Goal: Task Accomplishment & Management: Manage account settings

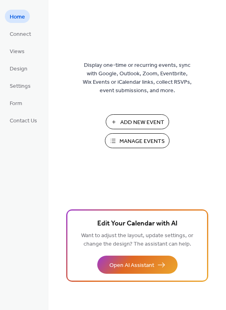
click at [154, 137] on span "Manage Events" at bounding box center [141, 141] width 45 height 8
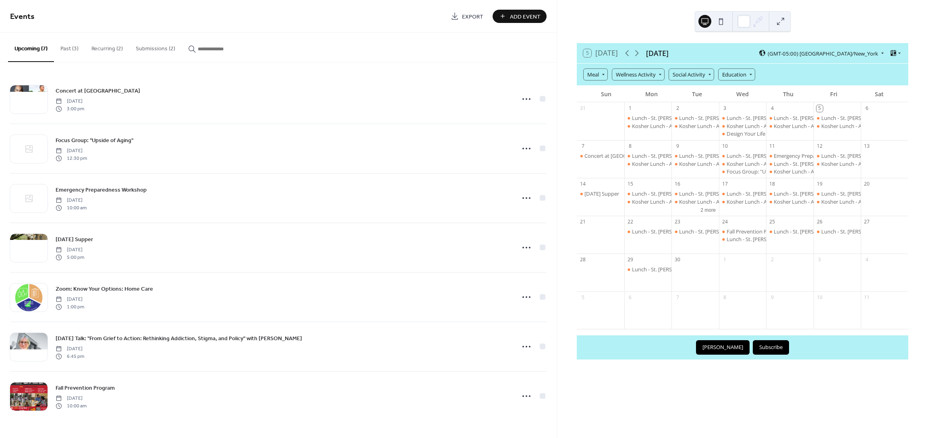
click at [158, 50] on button "Submissions (2)" at bounding box center [155, 47] width 52 height 29
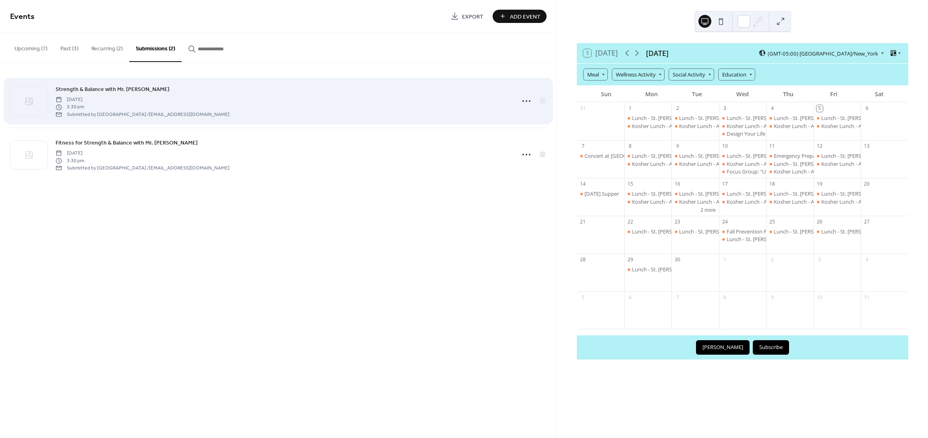
click at [154, 97] on span "[DATE]" at bounding box center [143, 99] width 174 height 7
click at [145, 91] on span "Strength & Balance with Mr. [PERSON_NAME]" at bounding box center [113, 89] width 114 height 8
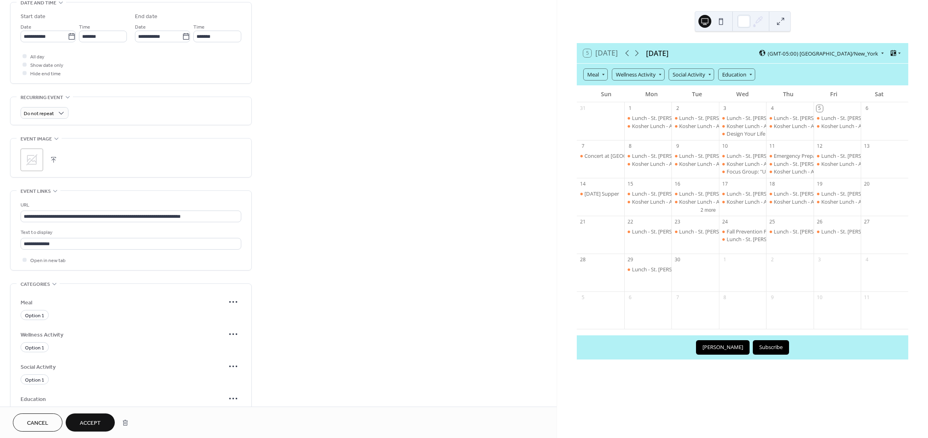
scroll to position [410, 0]
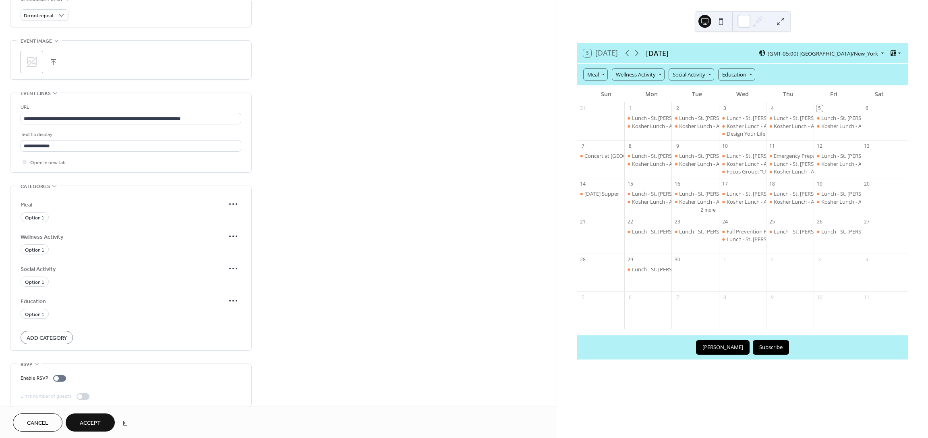
click at [40, 233] on span "Wellness Activity" at bounding box center [123, 237] width 205 height 8
click at [232, 230] on icon at bounding box center [233, 236] width 13 height 13
click at [221, 244] on span "Edit" at bounding box center [225, 244] width 9 height 8
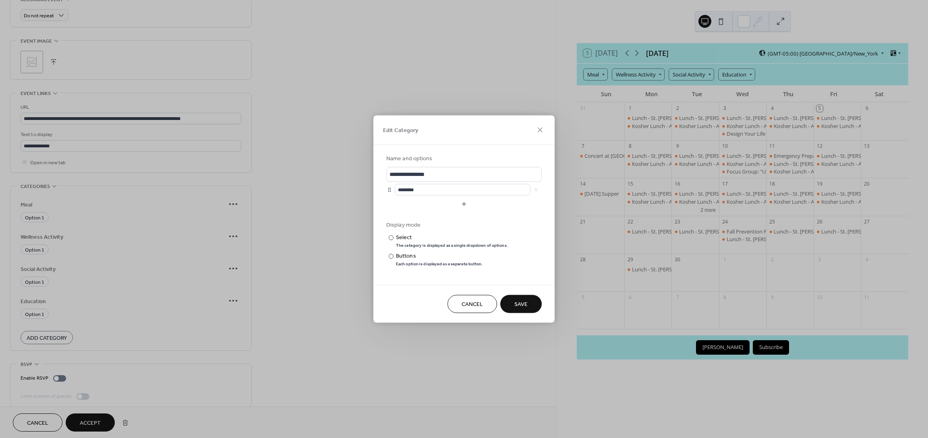
click at [530, 305] on button "Save" at bounding box center [521, 304] width 42 height 18
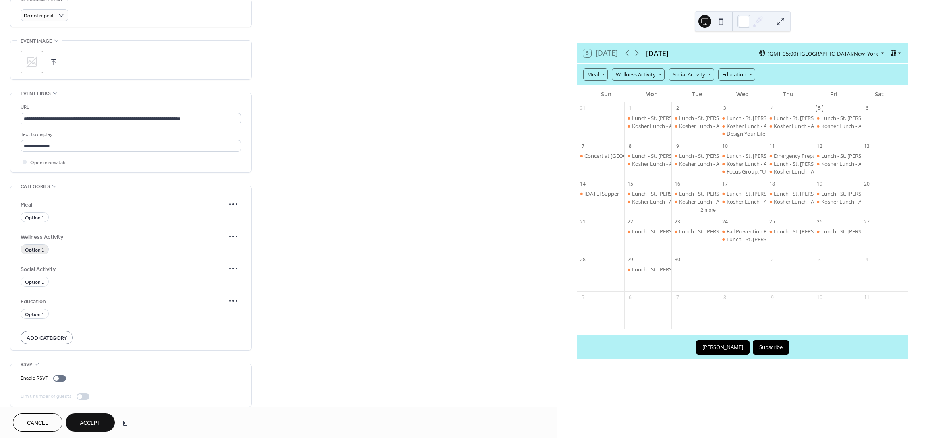
click at [39, 246] on span "Option 1" at bounding box center [34, 250] width 19 height 8
click at [106, 419] on button "Accept" at bounding box center [90, 423] width 49 height 18
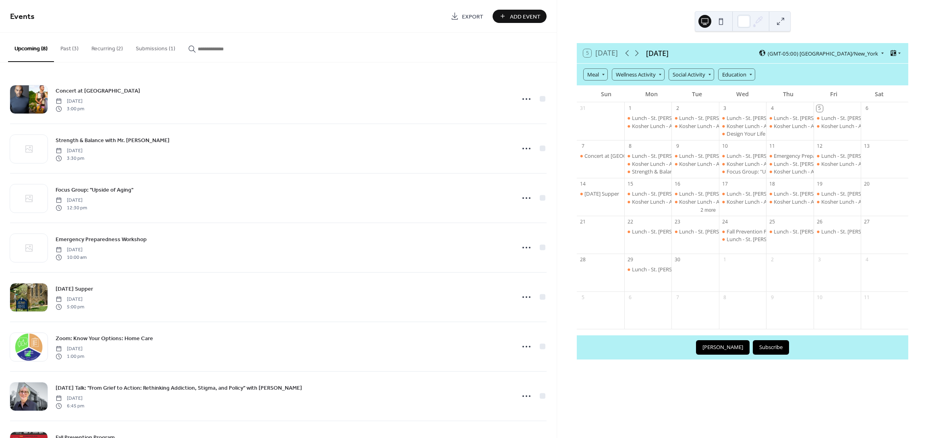
click at [147, 49] on button "Submissions (1)" at bounding box center [155, 47] width 52 height 29
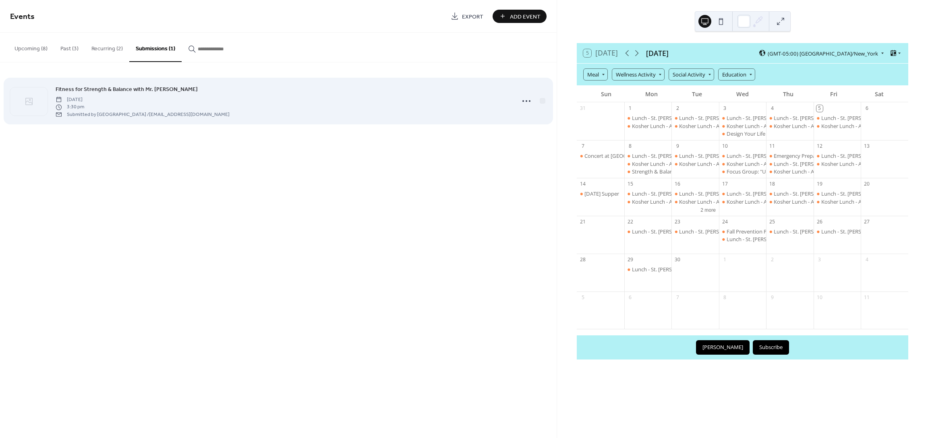
click at [122, 87] on span "Fitness for Strength & Balance with Mr. [PERSON_NAME]" at bounding box center [127, 89] width 142 height 8
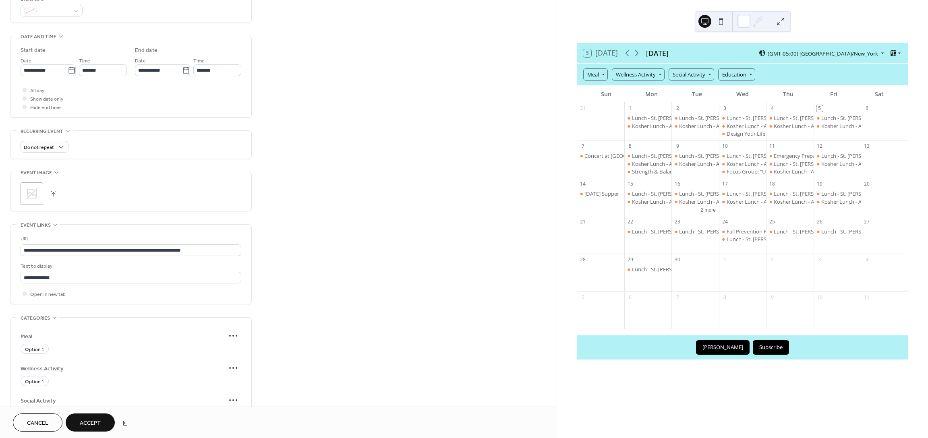
scroll to position [410, 0]
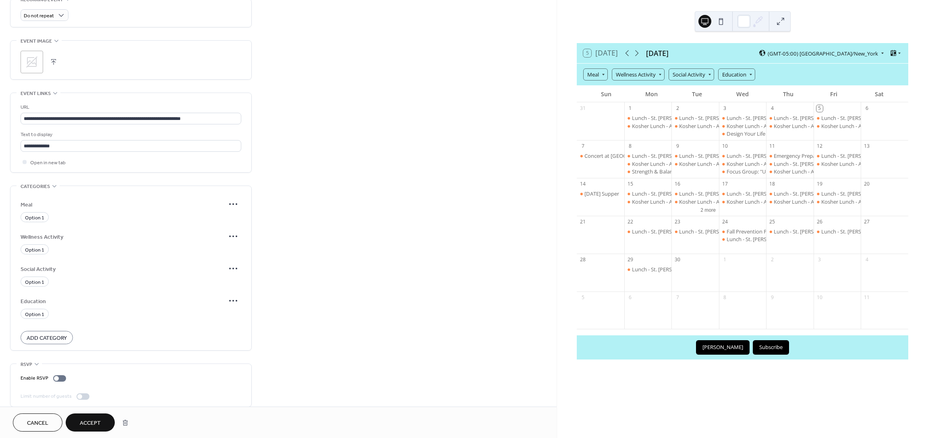
click at [102, 419] on button "Accept" at bounding box center [90, 423] width 49 height 18
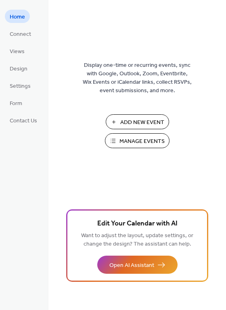
click at [149, 140] on span "Manage Events" at bounding box center [141, 141] width 45 height 8
click at [145, 139] on span "Manage Events" at bounding box center [141, 141] width 45 height 8
click at [153, 142] on span "Manage Events" at bounding box center [141, 141] width 45 height 8
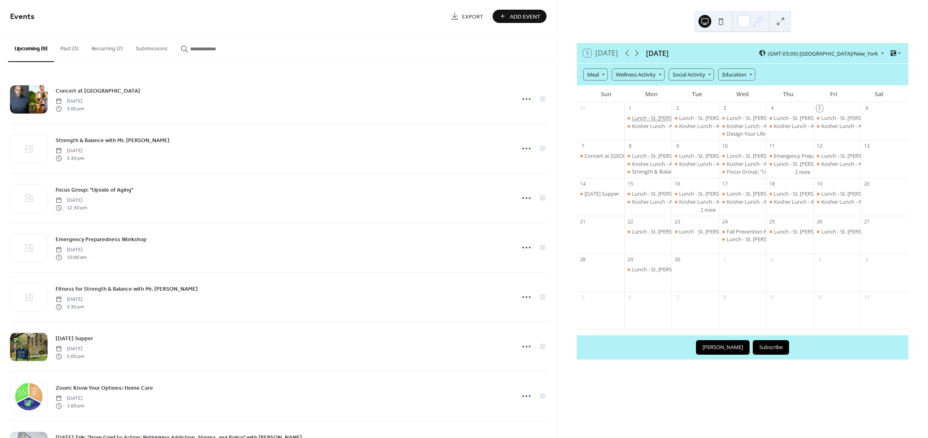
click at [653, 118] on div "Lunch - St. Alban's" at bounding box center [665, 117] width 67 height 7
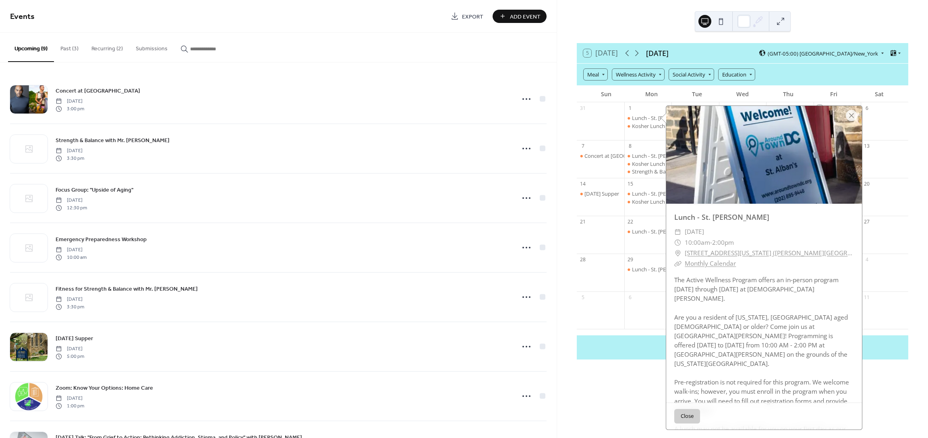
click at [687, 417] on button "Close" at bounding box center [688, 416] width 26 height 15
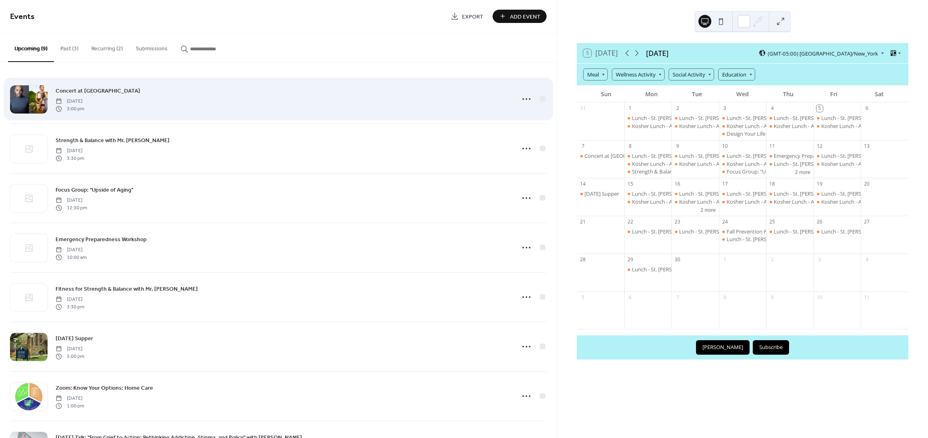
click at [145, 91] on div "Concert at Tregaron Conservancy Sunday, September 7, 2025 3:00 pm" at bounding box center [283, 99] width 455 height 26
click at [541, 97] on div at bounding box center [543, 99] width 6 height 6
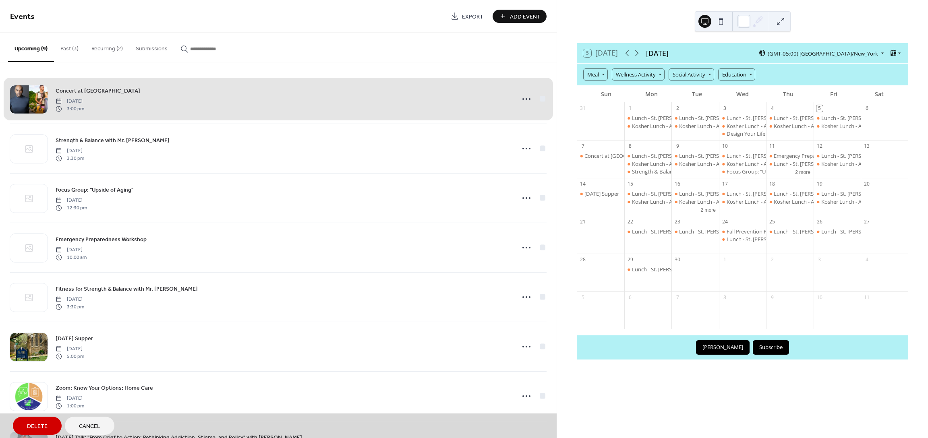
click at [523, 99] on div "Concert at Tregaron Conservancy Sunday, September 7, 2025 3:00 pm" at bounding box center [278, 99] width 537 height 49
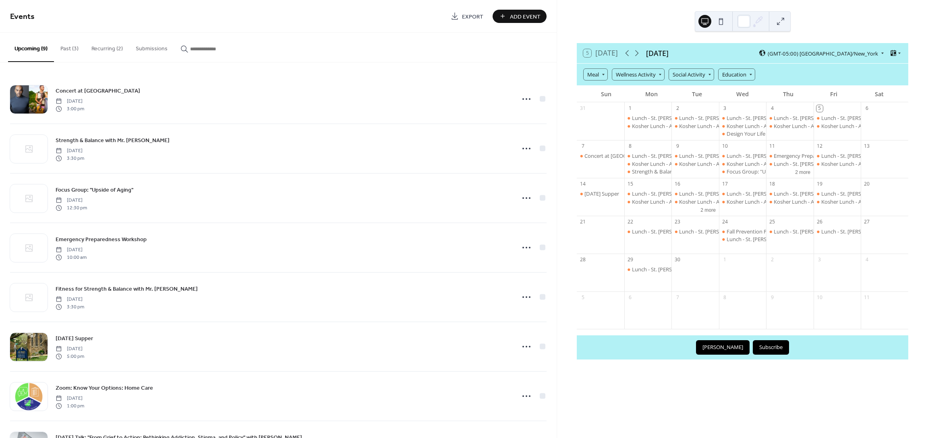
click at [525, 98] on icon at bounding box center [526, 99] width 13 height 13
click at [507, 115] on span "Edit" at bounding box center [506, 115] width 9 height 8
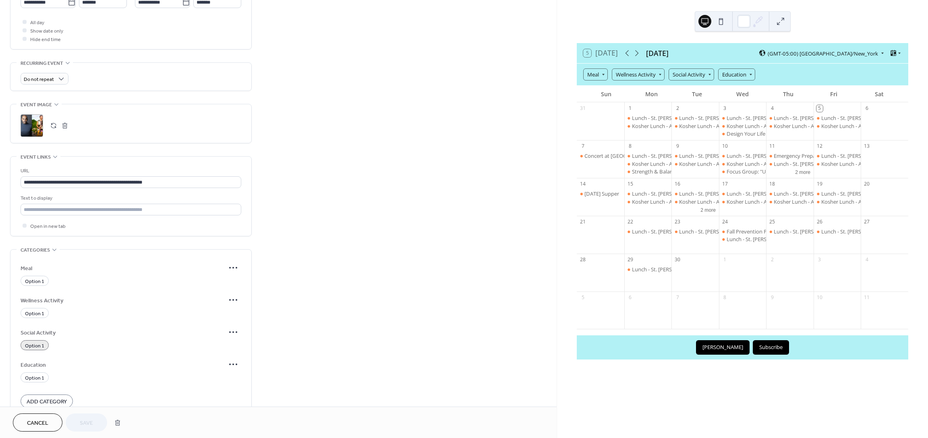
scroll to position [367, 0]
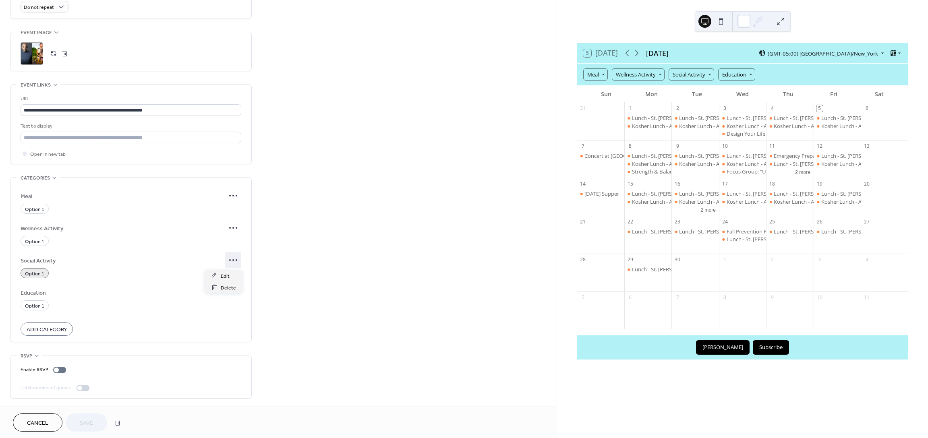
click at [237, 260] on circle at bounding box center [237, 260] width 2 height 2
click at [226, 274] on span "Edit" at bounding box center [225, 276] width 9 height 8
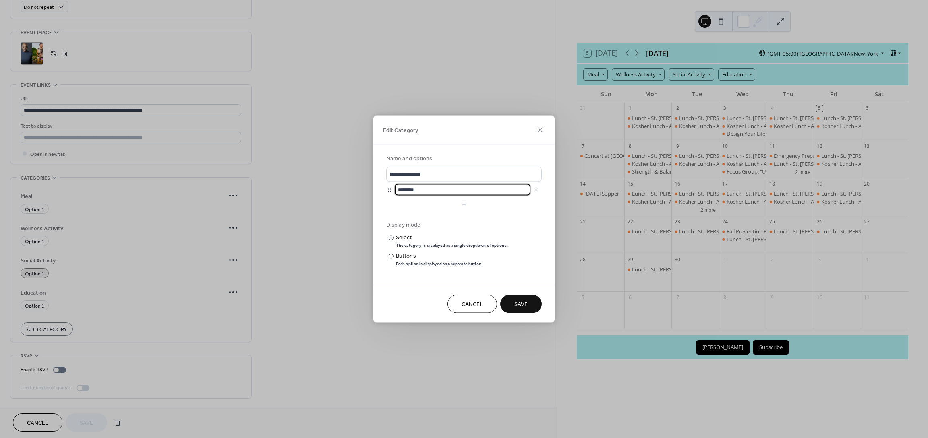
drag, startPoint x: 427, startPoint y: 189, endPoint x: 390, endPoint y: 190, distance: 37.1
click at [390, 190] on div "********" at bounding box center [464, 190] width 156 height 12
type input "**********"
click at [529, 304] on button "Save" at bounding box center [521, 304] width 42 height 18
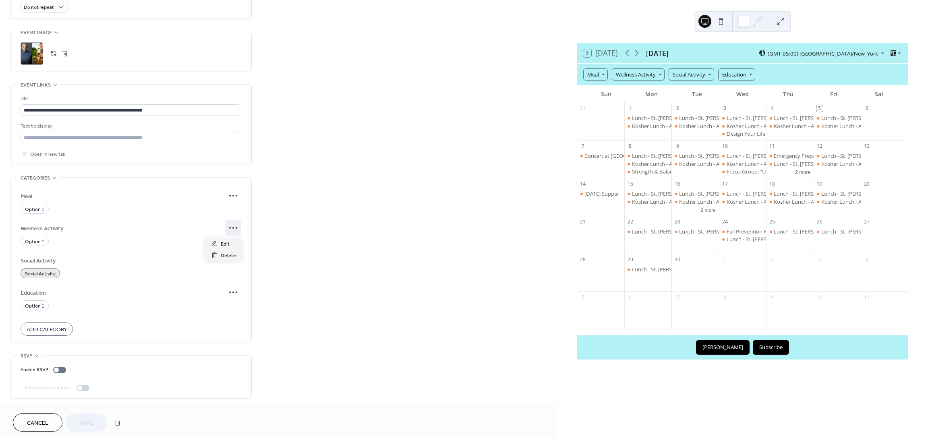
click at [236, 228] on circle at bounding box center [237, 228] width 2 height 2
click at [227, 242] on span "Edit" at bounding box center [225, 244] width 9 height 8
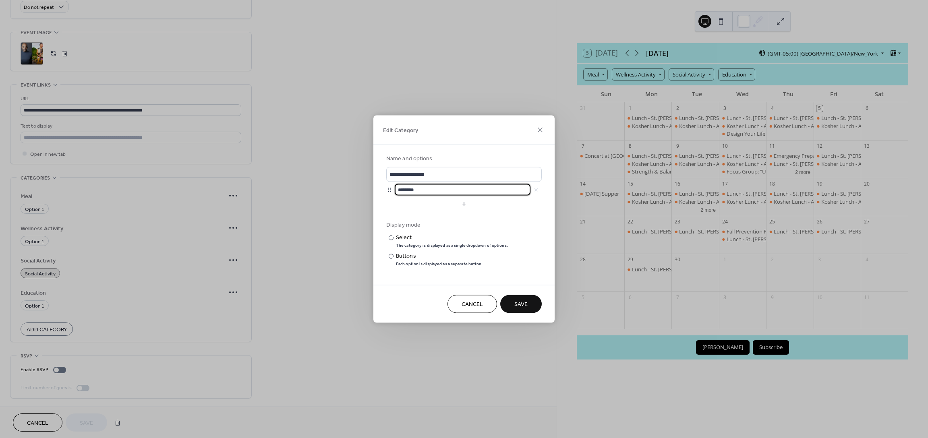
scroll to position [0, 0]
drag, startPoint x: 426, startPoint y: 190, endPoint x: 391, endPoint y: 192, distance: 35.1
click at [391, 192] on div "********" at bounding box center [464, 190] width 156 height 12
type input "**********"
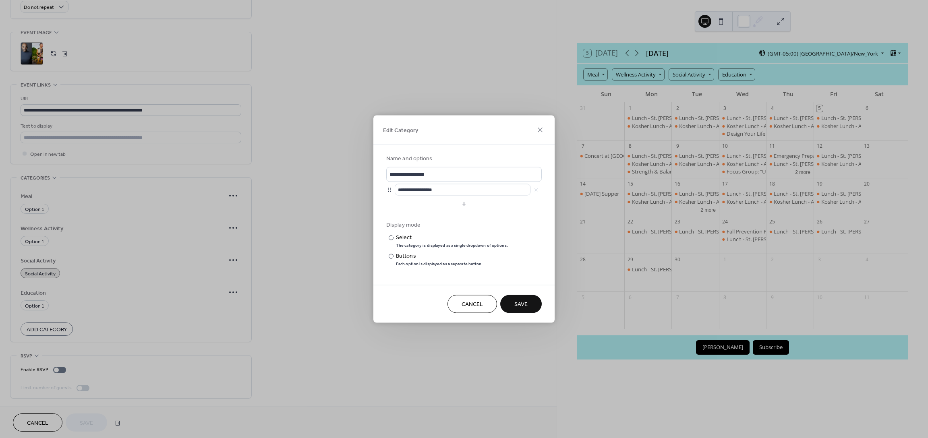
click at [524, 305] on span "Save" at bounding box center [521, 305] width 13 height 8
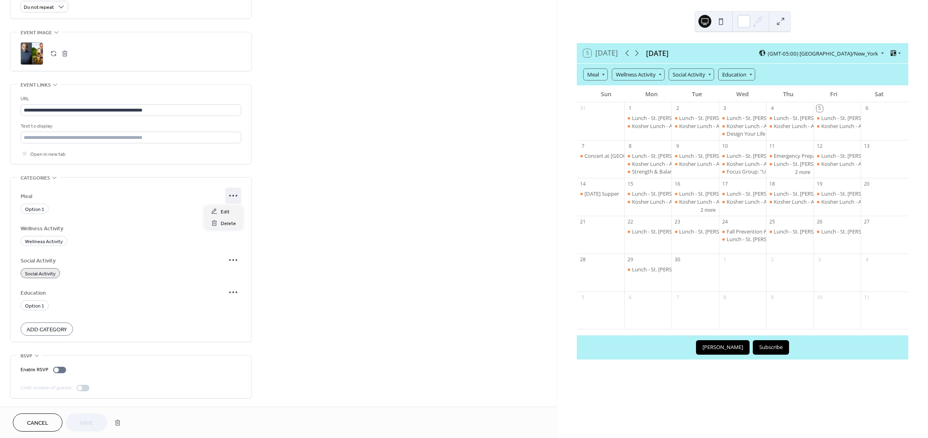
click at [236, 197] on icon at bounding box center [233, 195] width 13 height 13
click at [226, 211] on span "Edit" at bounding box center [225, 212] width 9 height 8
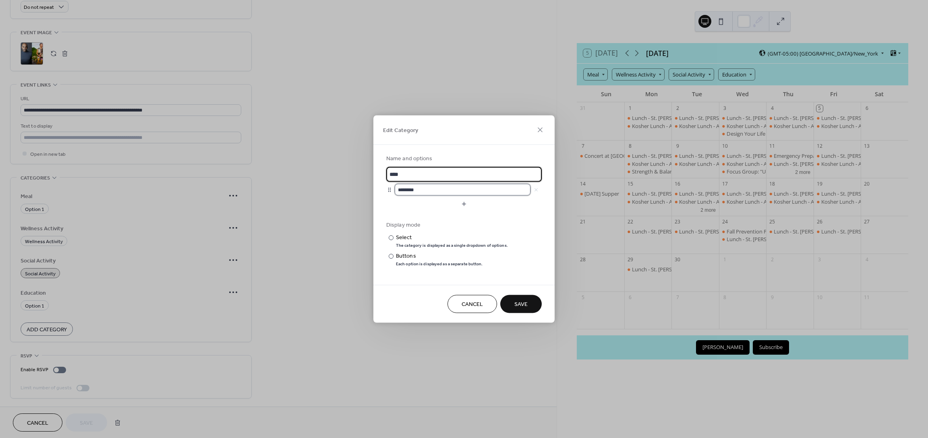
click at [423, 191] on input "********" at bounding box center [463, 190] width 136 height 12
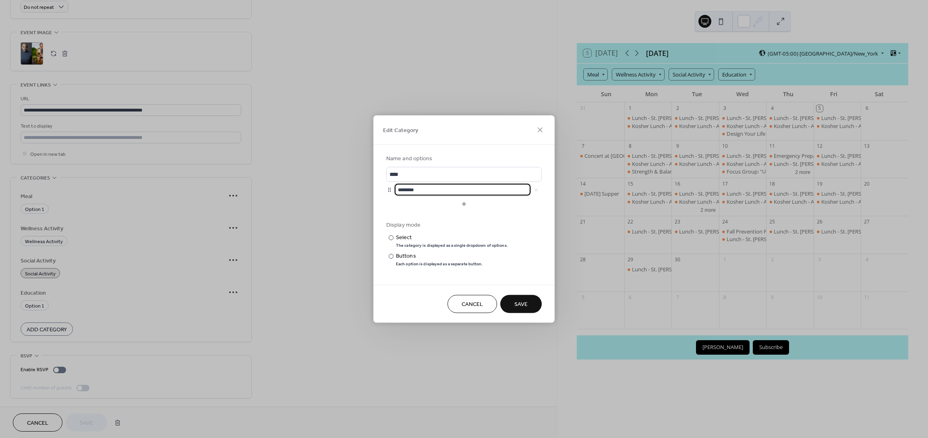
click at [423, 191] on input "********" at bounding box center [463, 190] width 136 height 12
type input "****"
click at [535, 306] on button "Save" at bounding box center [521, 304] width 42 height 18
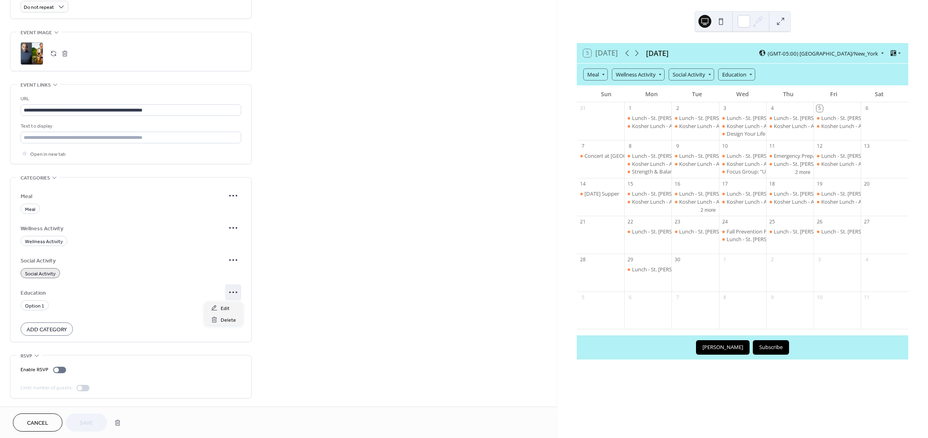
click at [236, 293] on circle at bounding box center [237, 293] width 2 height 2
click at [228, 307] on span "Edit" at bounding box center [225, 309] width 9 height 8
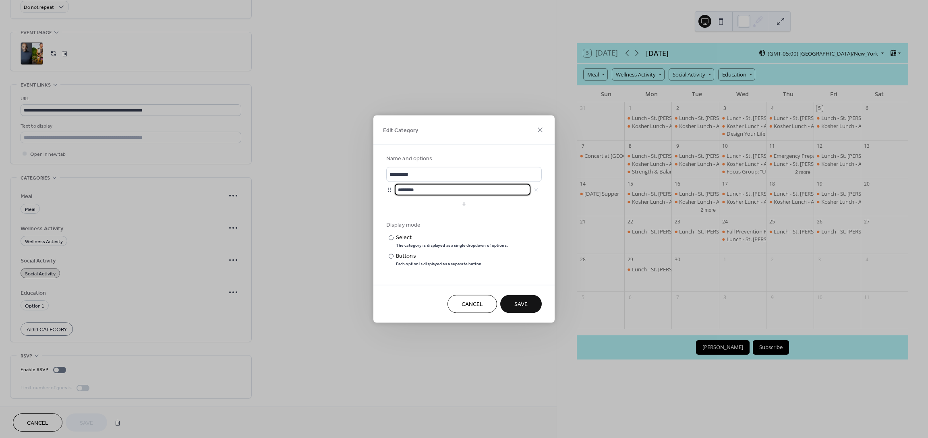
click at [422, 189] on input "********" at bounding box center [463, 190] width 136 height 12
type input "*********"
click at [533, 305] on button "Save" at bounding box center [521, 304] width 42 height 18
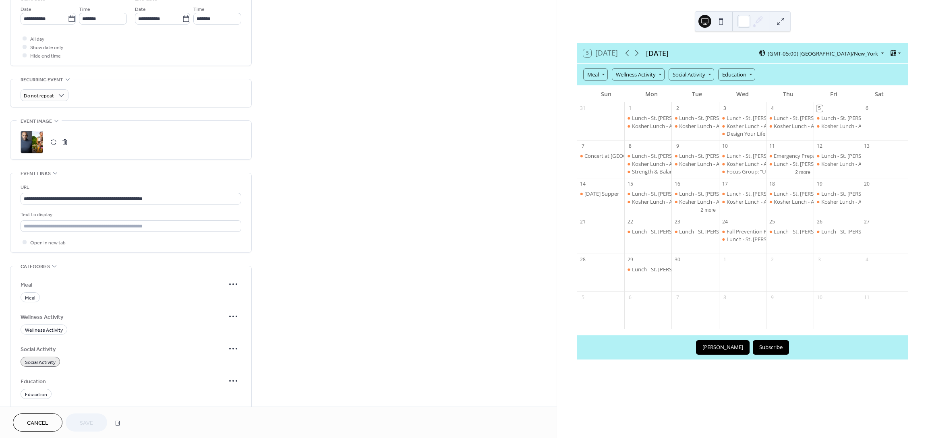
scroll to position [367, 0]
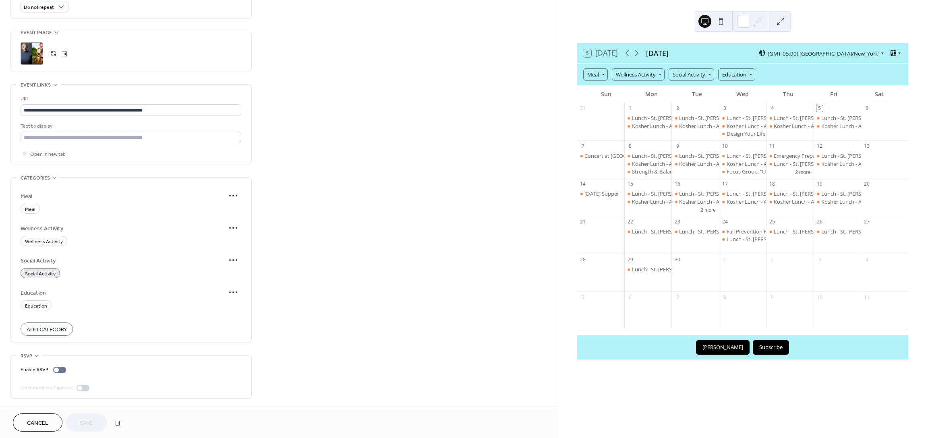
click at [51, 271] on span "Social Activity" at bounding box center [40, 274] width 31 height 8
click at [98, 423] on button "Save" at bounding box center [87, 423] width 42 height 18
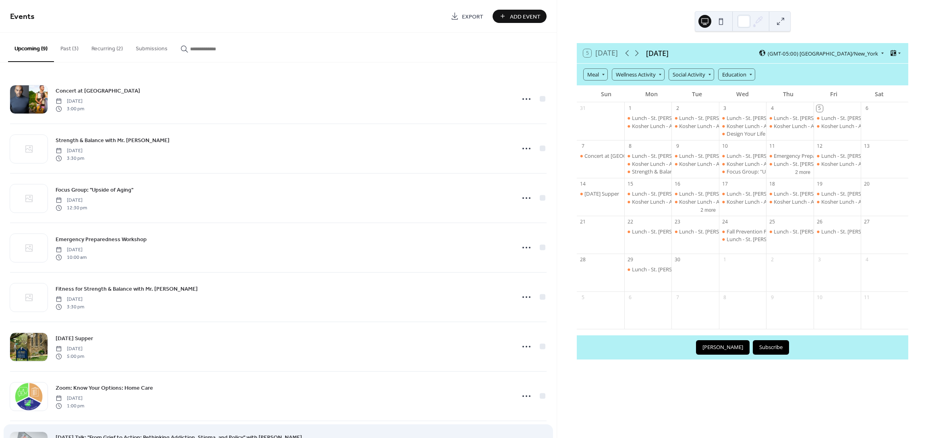
scroll to position [94, 0]
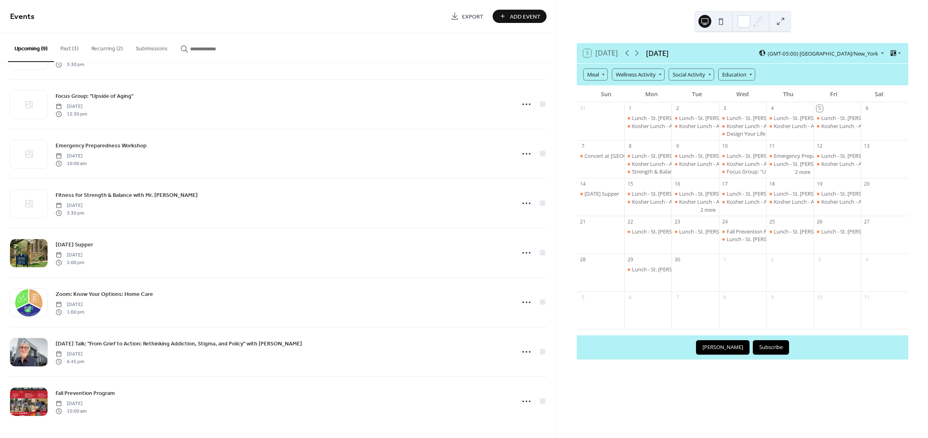
click at [772, 410] on div "5 Today September 2025 (GMT-05:00) America/New_York Meal Wellness Activity Soci…" at bounding box center [742, 219] width 371 height 438
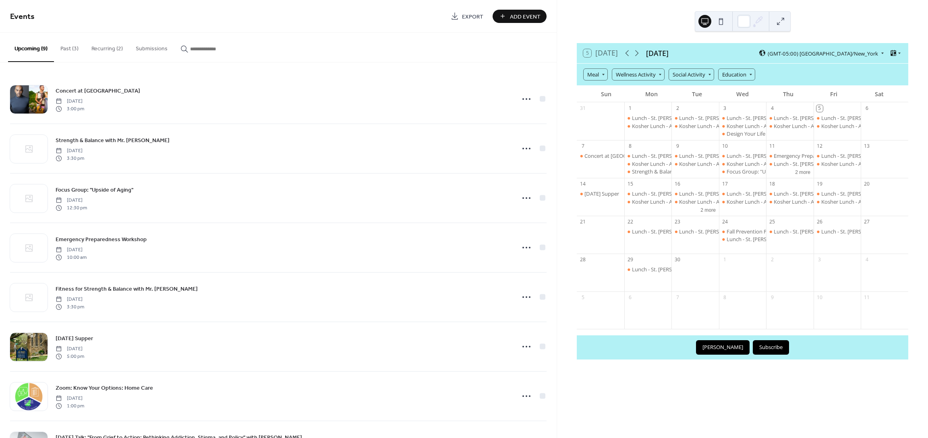
click at [98, 46] on button "Recurring (2)" at bounding box center [107, 47] width 44 height 29
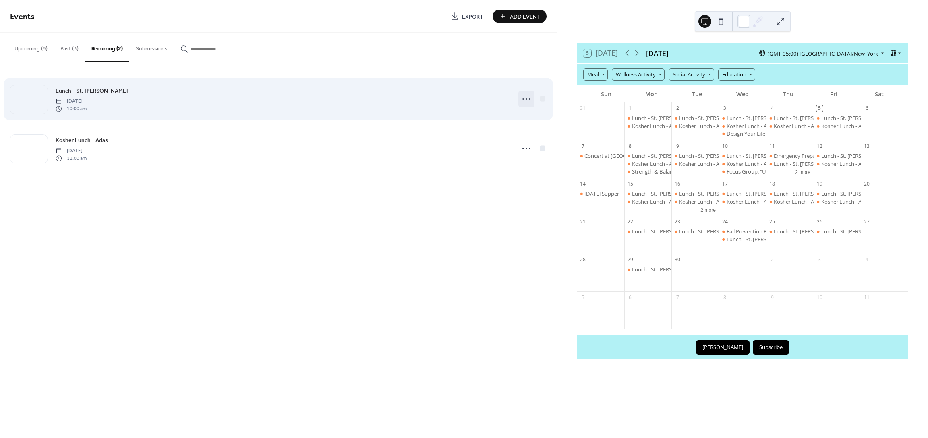
click at [525, 98] on icon at bounding box center [526, 99] width 13 height 13
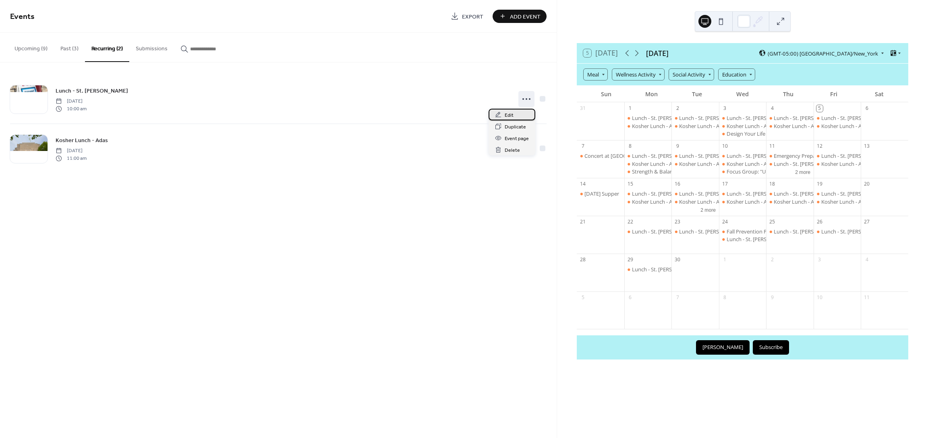
click at [508, 113] on span "Edit" at bounding box center [509, 115] width 9 height 8
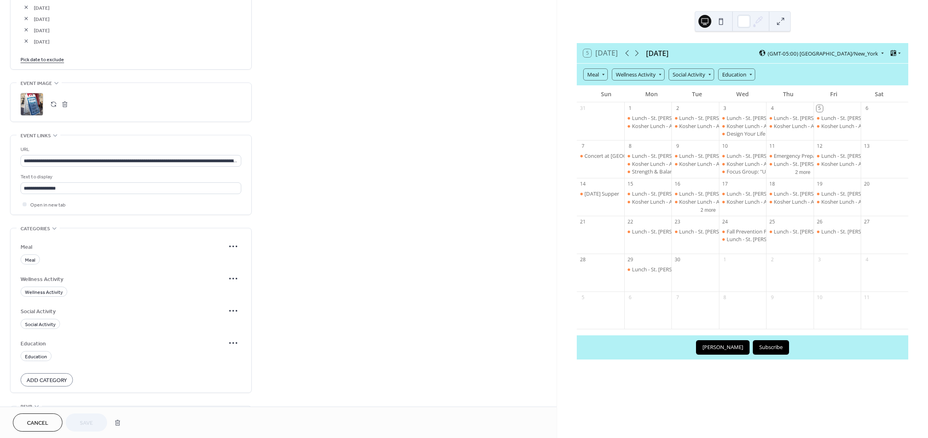
scroll to position [636, 0]
click at [31, 258] on span "Meal" at bounding box center [30, 259] width 10 height 8
click at [93, 423] on span "Save" at bounding box center [86, 423] width 13 height 8
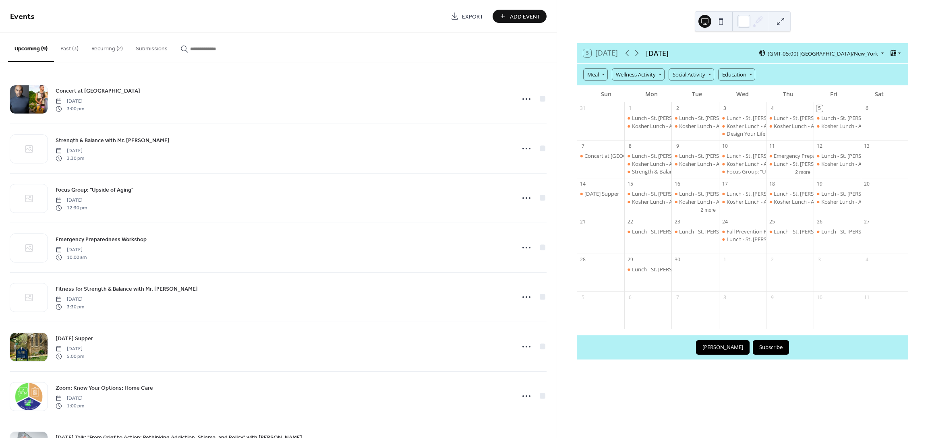
click at [98, 48] on button "Recurring (2)" at bounding box center [107, 47] width 44 height 29
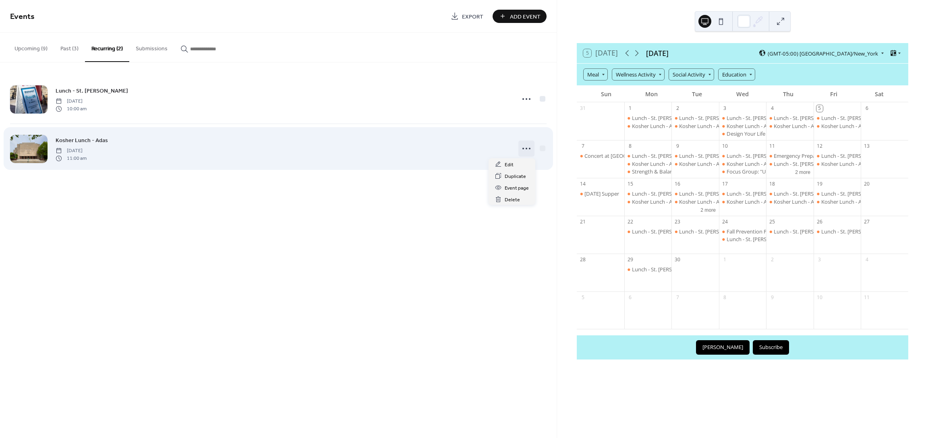
click at [528, 148] on icon at bounding box center [526, 148] width 13 height 13
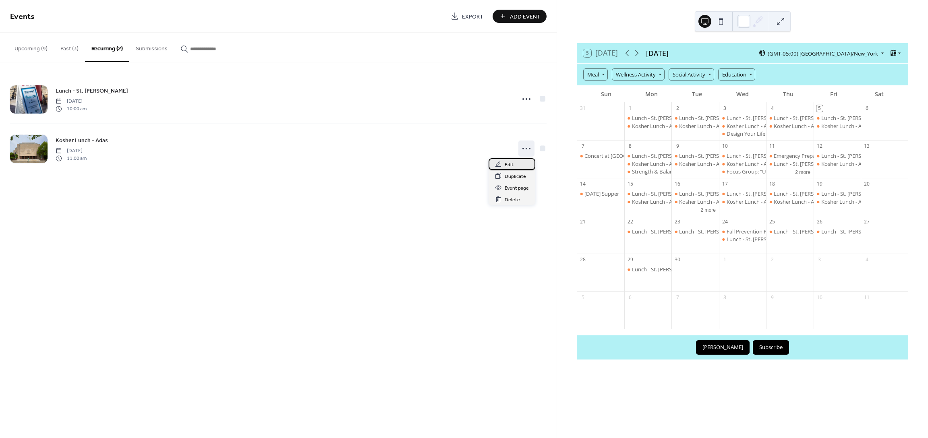
click at [511, 163] on span "Edit" at bounding box center [509, 165] width 9 height 8
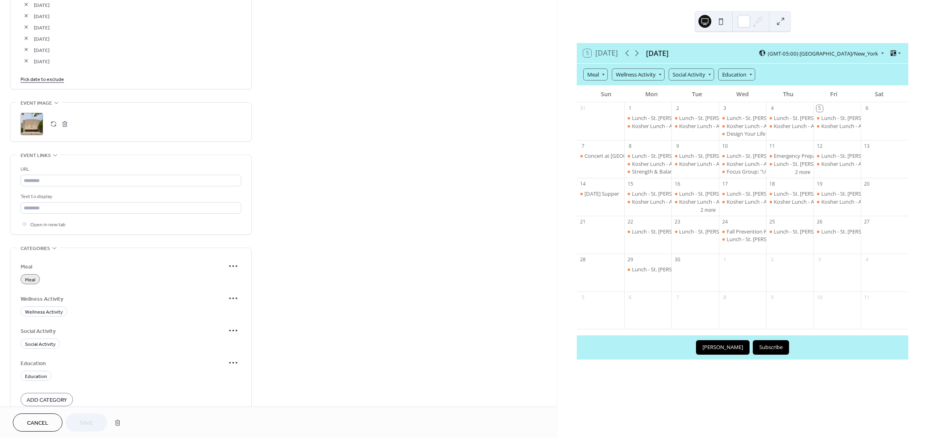
scroll to position [695, 0]
click at [31, 277] on span "Meal" at bounding box center [30, 278] width 10 height 8
click at [93, 423] on button "Save" at bounding box center [87, 423] width 42 height 18
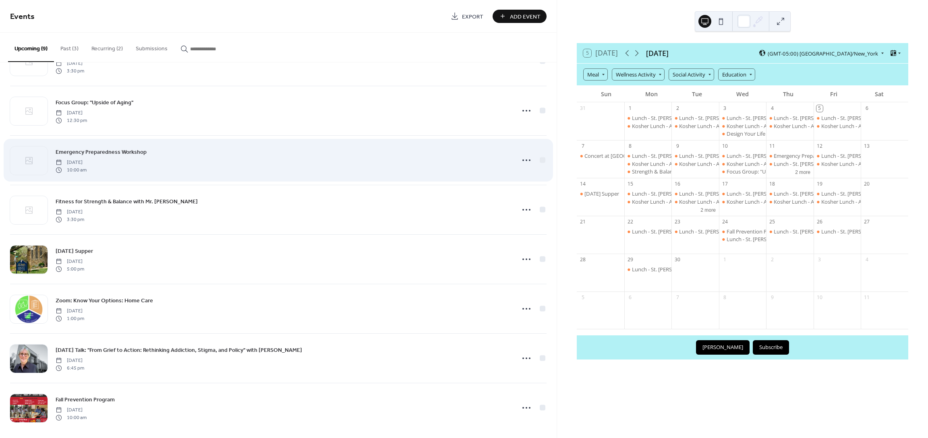
scroll to position [94, 0]
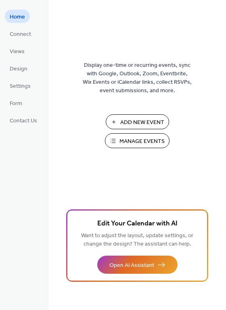
click at [158, 141] on span "Manage Events" at bounding box center [141, 141] width 45 height 8
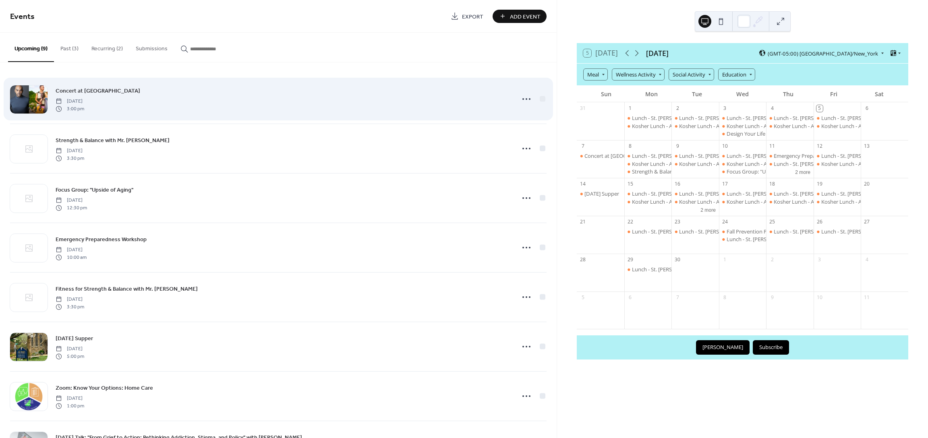
click at [133, 96] on div "Concert at [GEOGRAPHIC_DATA] [DATE] 3:00 pm" at bounding box center [283, 99] width 455 height 26
click at [525, 99] on icon at bounding box center [526, 99] width 13 height 13
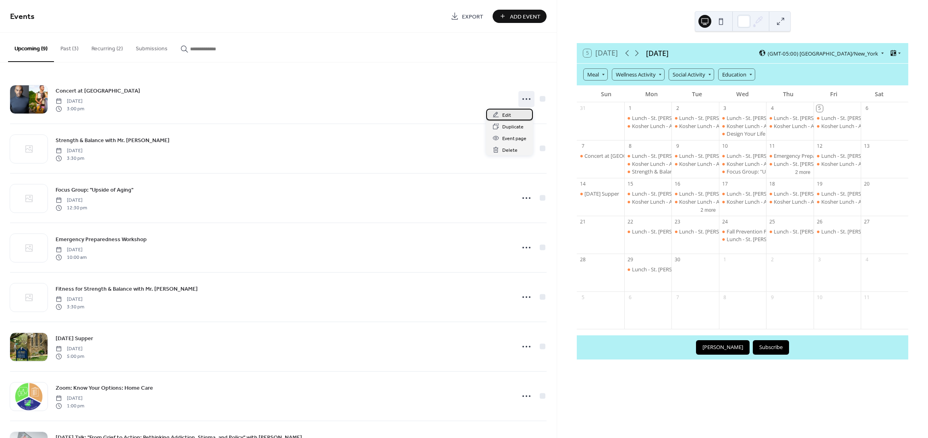
click at [507, 114] on span "Edit" at bounding box center [506, 115] width 9 height 8
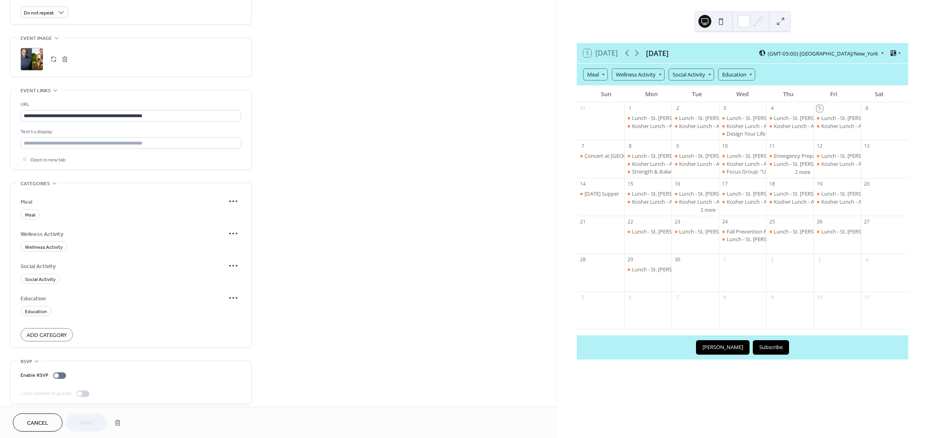
scroll to position [361, 0]
click at [26, 277] on span "Social Activity" at bounding box center [40, 279] width 31 height 8
click at [91, 425] on span "Save" at bounding box center [86, 423] width 13 height 8
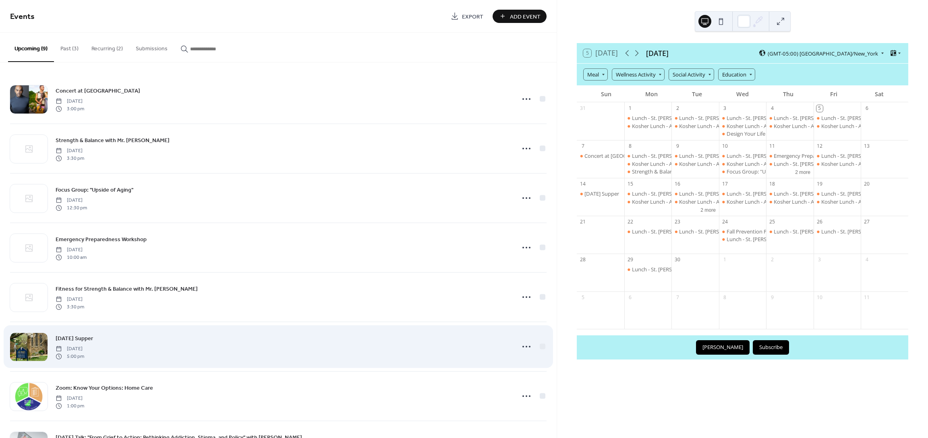
click at [39, 346] on div at bounding box center [28, 347] width 37 height 28
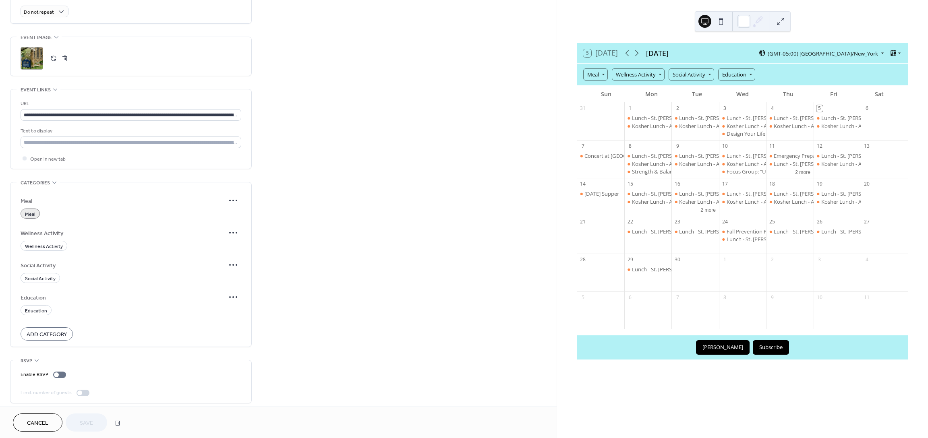
scroll to position [367, 0]
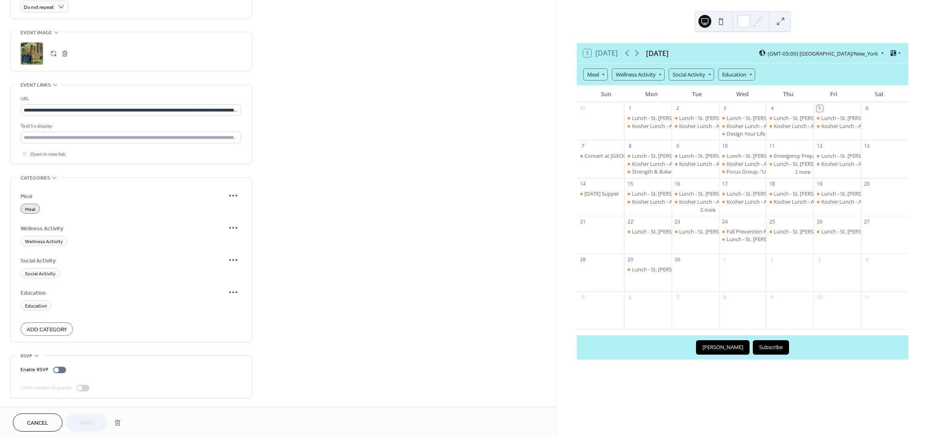
click at [30, 206] on span "Meal" at bounding box center [30, 210] width 10 height 8
click at [92, 420] on span "Save" at bounding box center [86, 423] width 13 height 8
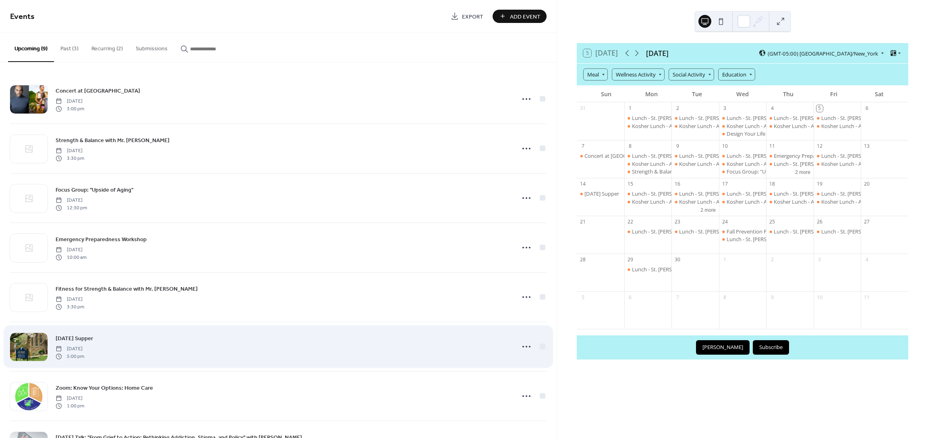
click at [129, 351] on div "Sunday Supper Sunday, September 14, 2025 5:00 pm" at bounding box center [283, 347] width 455 height 26
click at [523, 345] on icon at bounding box center [526, 346] width 13 height 13
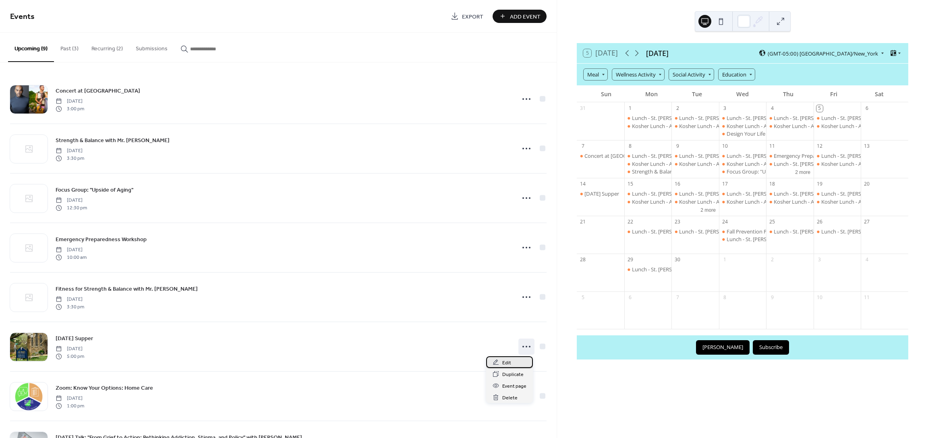
click at [509, 363] on span "Edit" at bounding box center [506, 363] width 9 height 8
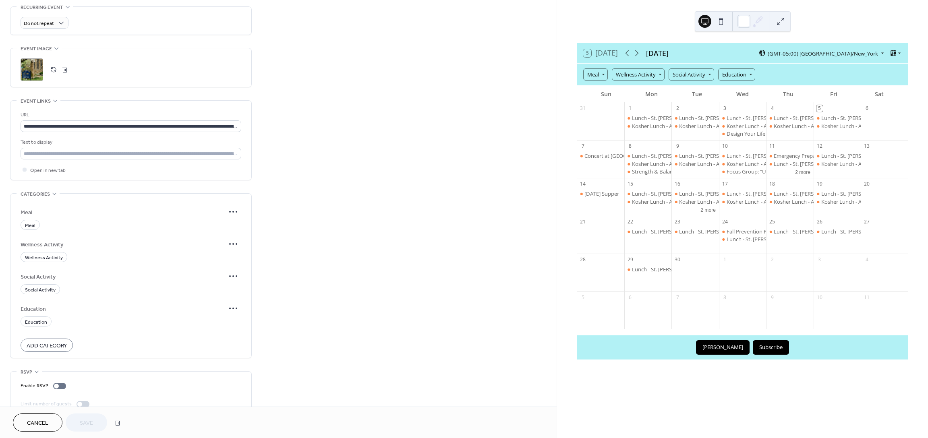
scroll to position [367, 0]
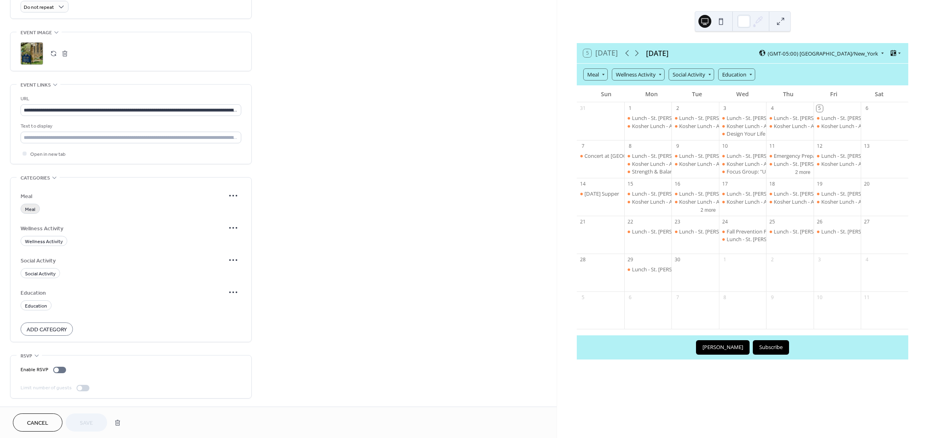
click at [31, 209] on span "Meal" at bounding box center [30, 210] width 10 height 8
click at [100, 423] on button "Save" at bounding box center [87, 423] width 42 height 18
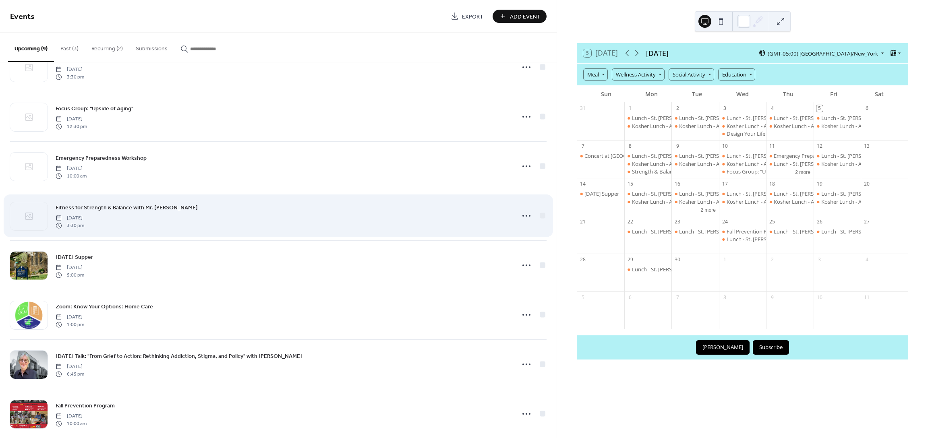
scroll to position [94, 0]
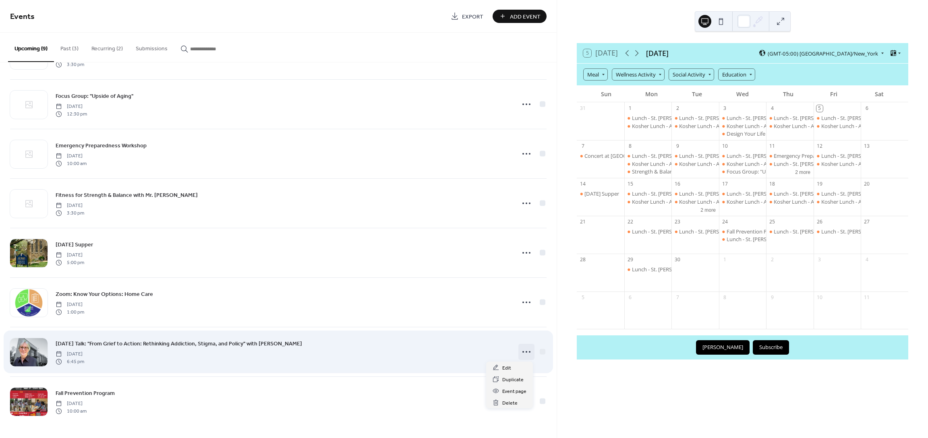
click at [527, 352] on icon at bounding box center [526, 352] width 13 height 13
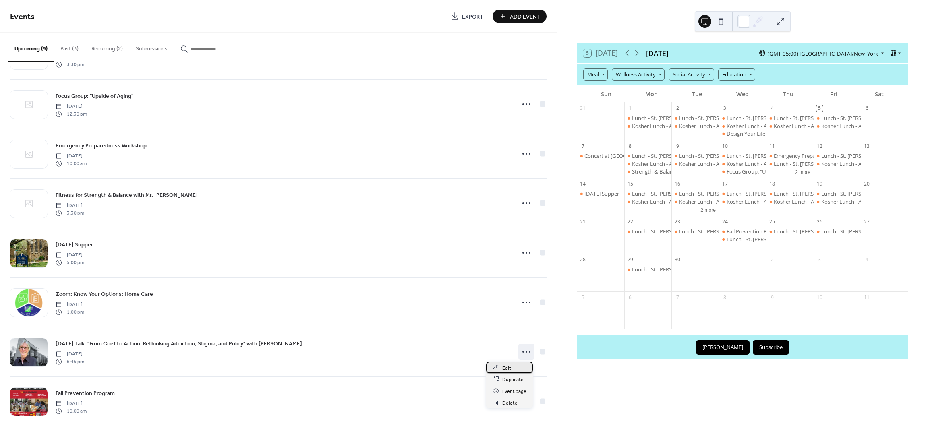
click at [509, 370] on span "Edit" at bounding box center [506, 368] width 9 height 8
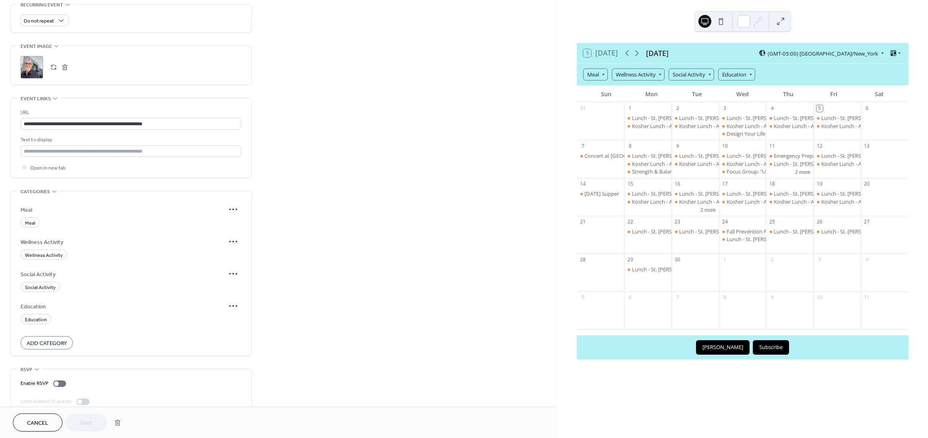
scroll to position [367, 0]
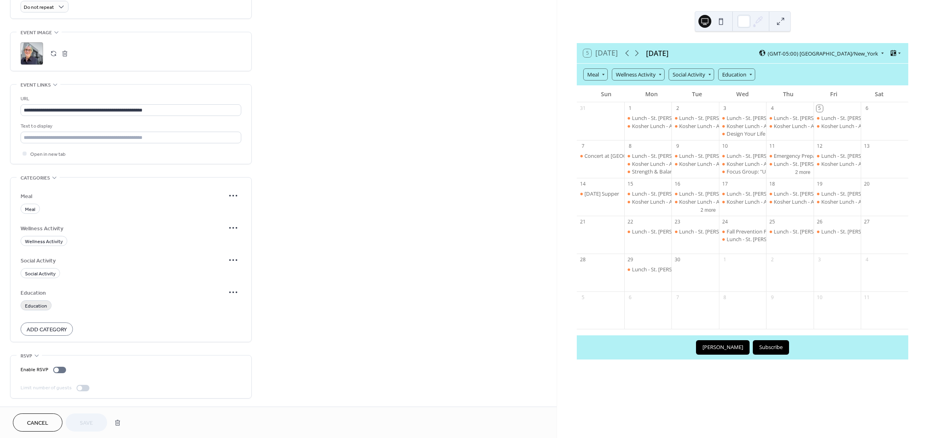
click at [38, 304] on span "Education" at bounding box center [36, 306] width 22 height 8
click at [88, 422] on span "Save" at bounding box center [86, 423] width 13 height 8
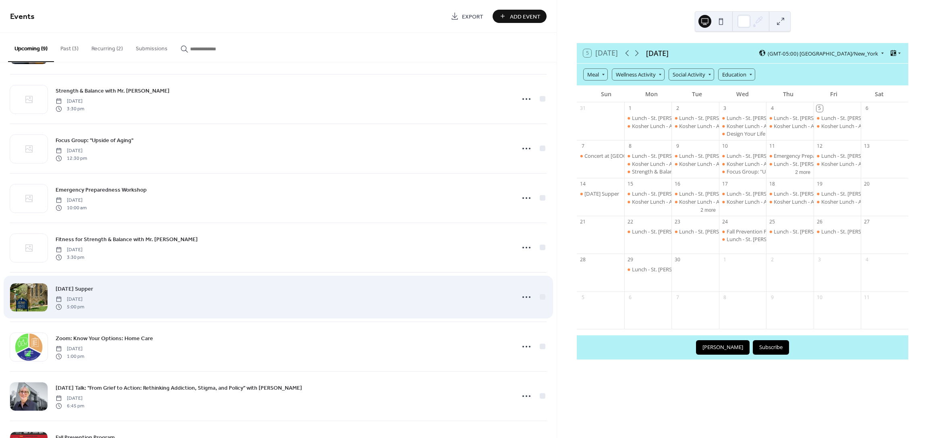
scroll to position [94, 0]
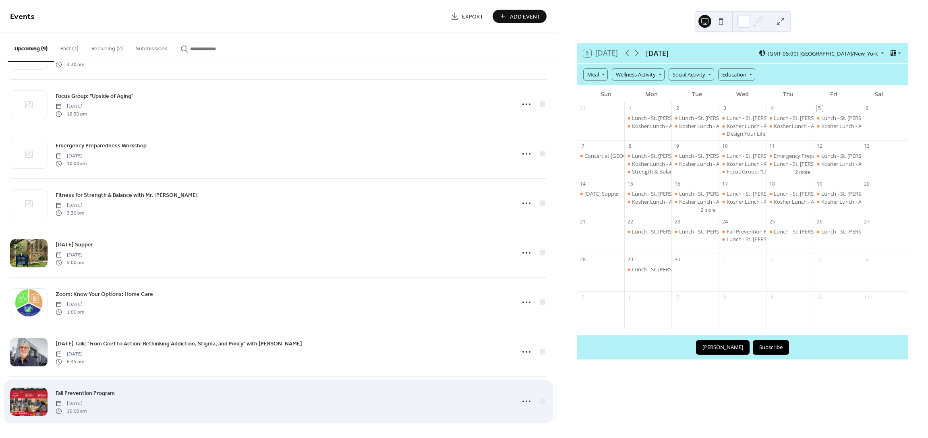
click at [189, 395] on div "Fall Prevention Program [DATE] 10:00 am" at bounding box center [283, 402] width 455 height 26
click at [526, 401] on circle at bounding box center [527, 402] width 2 height 2
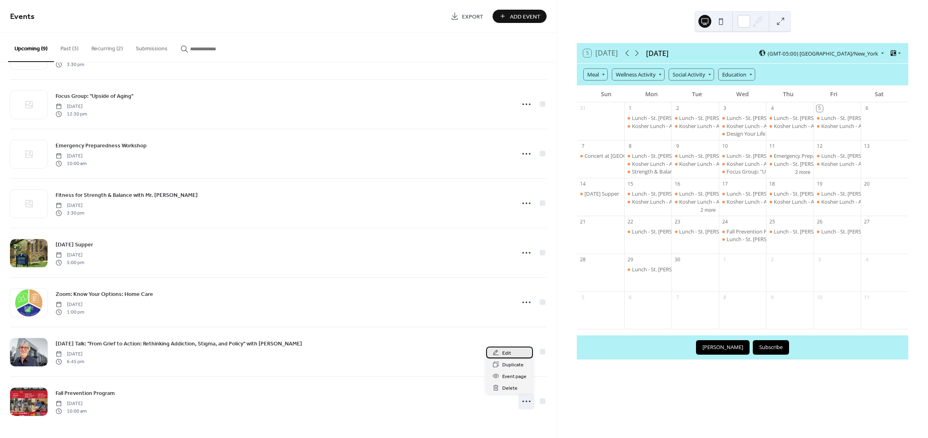
click at [513, 351] on div "Edit" at bounding box center [509, 353] width 47 height 12
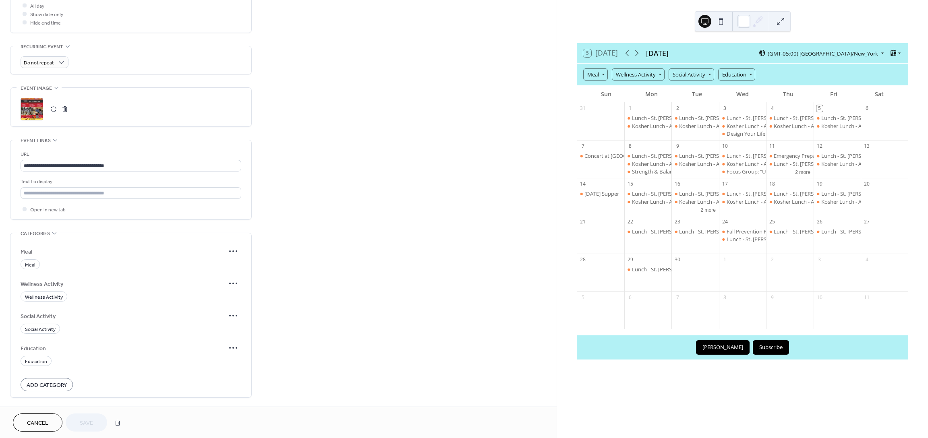
scroll to position [367, 0]
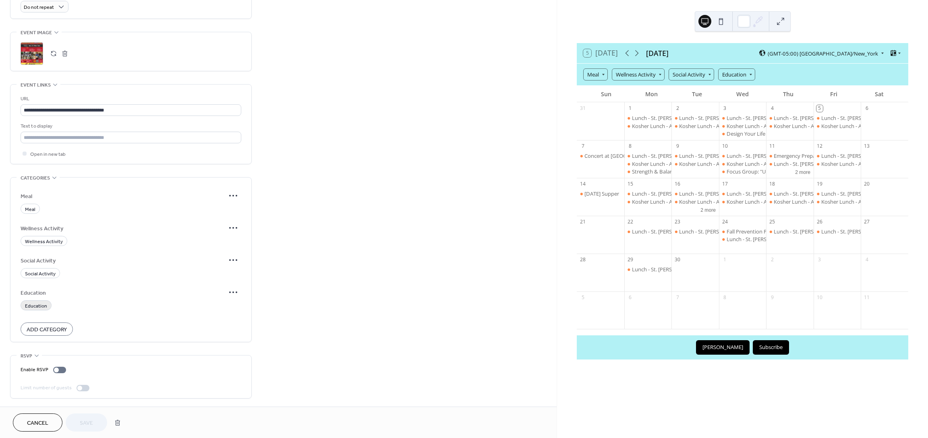
click at [29, 305] on span "Education" at bounding box center [36, 306] width 22 height 8
click at [98, 423] on button "Save" at bounding box center [87, 423] width 42 height 18
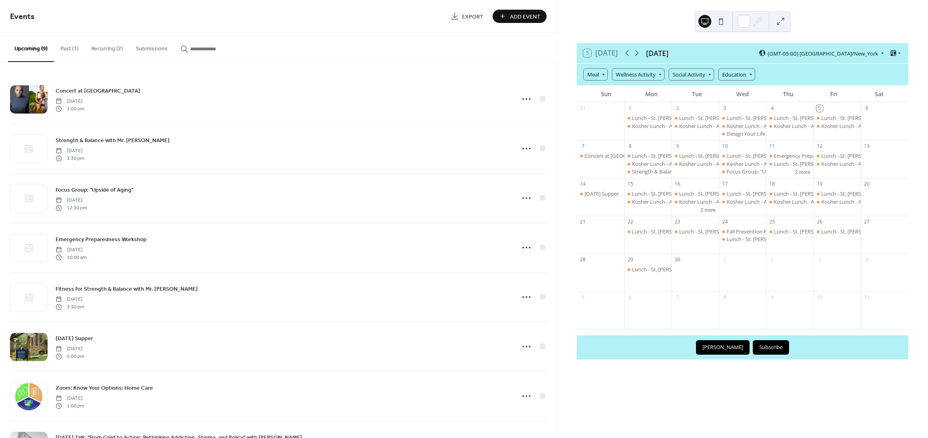
click at [109, 50] on button "Recurring (2)" at bounding box center [107, 47] width 44 height 29
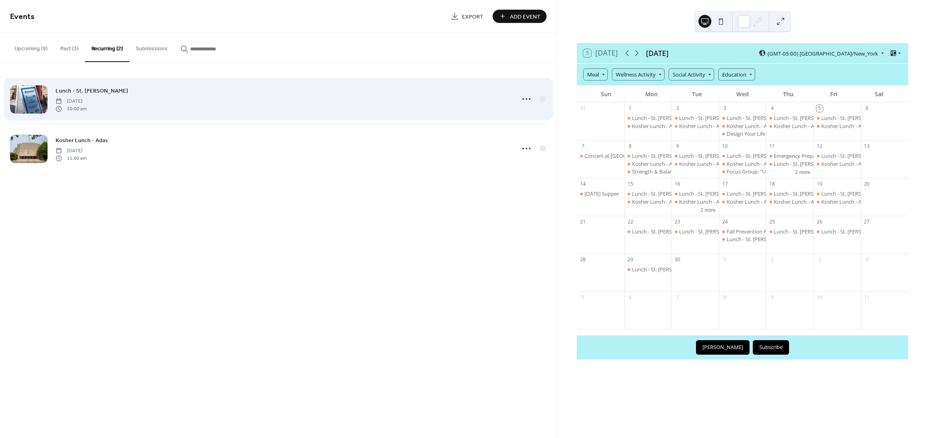
click at [78, 93] on span "Lunch - St. [PERSON_NAME]" at bounding box center [92, 91] width 73 height 8
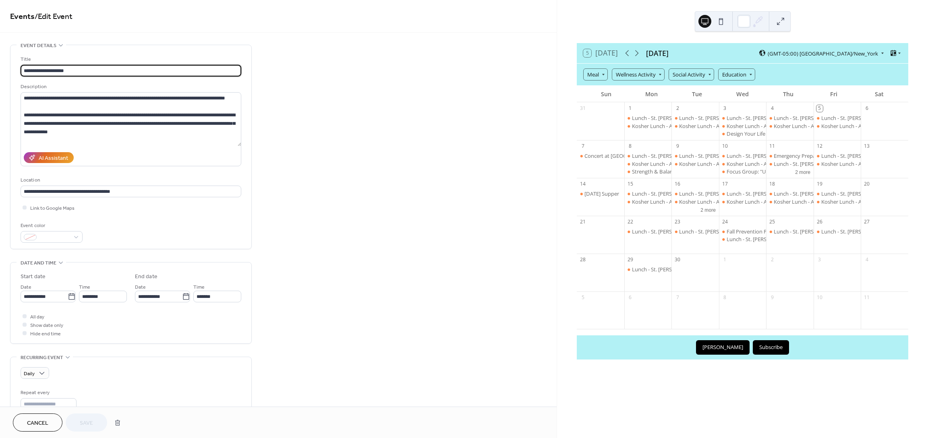
type input "**********"
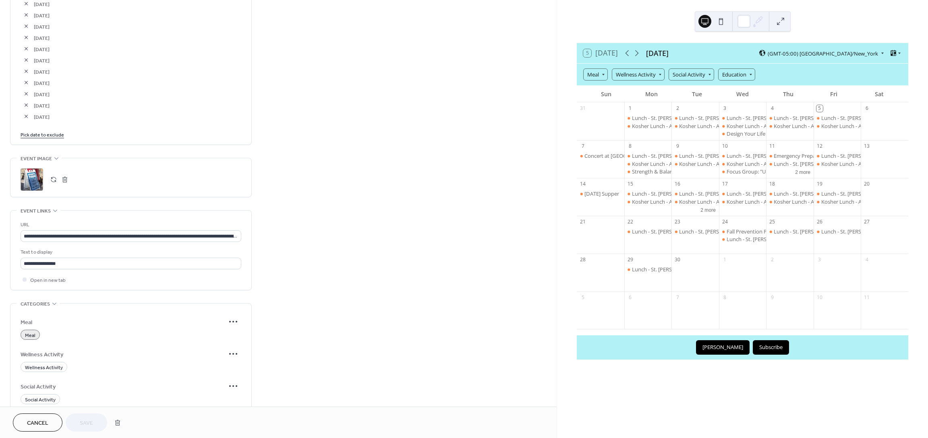
scroll to position [685, 0]
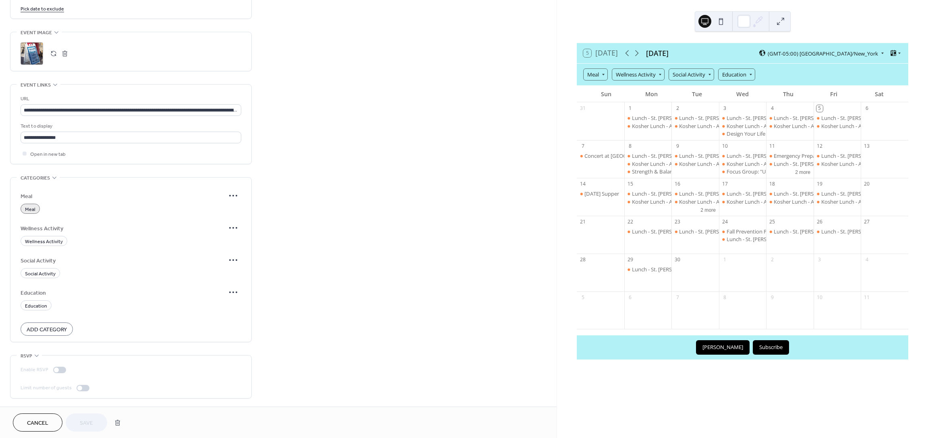
click at [31, 208] on span "Meal" at bounding box center [30, 210] width 10 height 8
click at [30, 209] on span "Meal" at bounding box center [30, 210] width 10 height 8
click at [91, 420] on span "Save" at bounding box center [86, 423] width 13 height 8
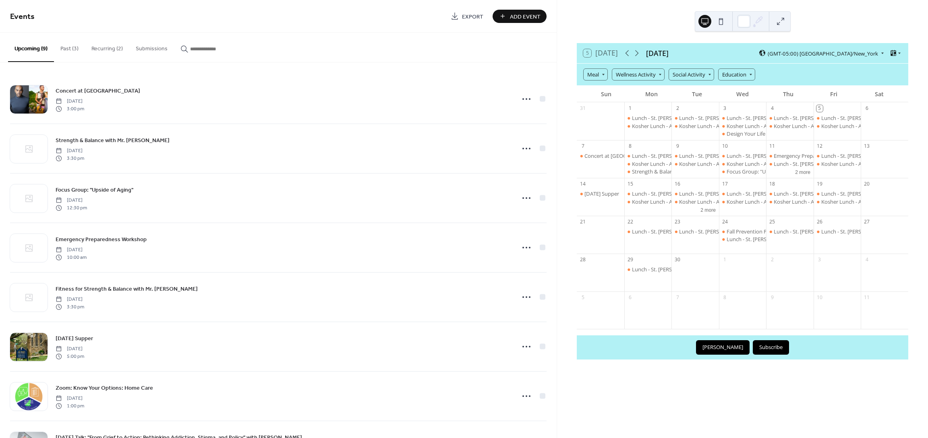
click at [109, 50] on button "Recurring (2)" at bounding box center [107, 47] width 44 height 29
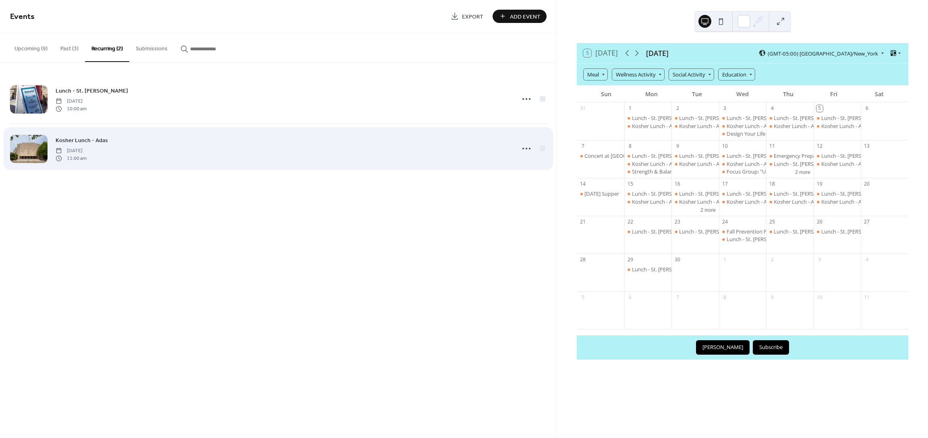
click at [28, 145] on div at bounding box center [28, 149] width 37 height 28
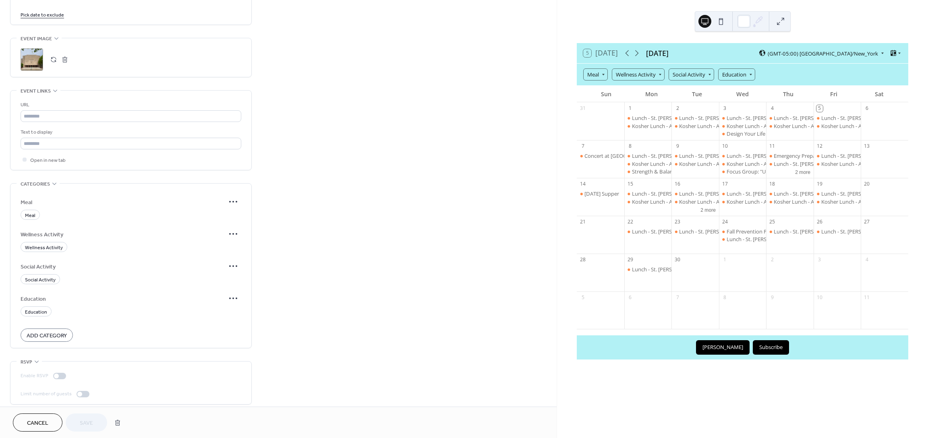
scroll to position [764, 0]
click at [35, 209] on div "Meal" at bounding box center [30, 209] width 19 height 10
click at [100, 422] on button "Save" at bounding box center [87, 423] width 42 height 18
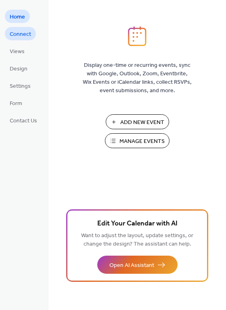
click at [26, 31] on span "Connect" at bounding box center [20, 34] width 21 height 8
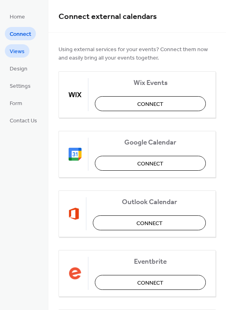
click at [18, 51] on span "Views" at bounding box center [17, 52] width 15 height 8
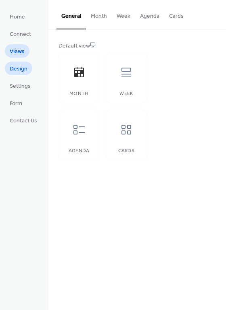
click at [18, 67] on span "Design" at bounding box center [19, 69] width 18 height 8
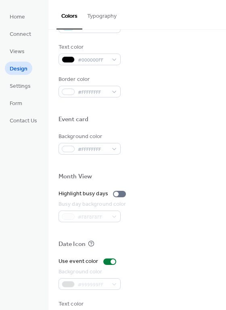
scroll to position [345, 0]
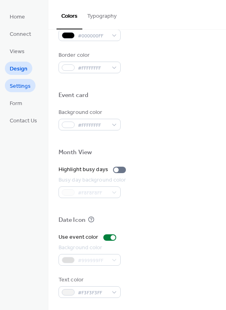
click at [26, 88] on span "Settings" at bounding box center [20, 86] width 21 height 8
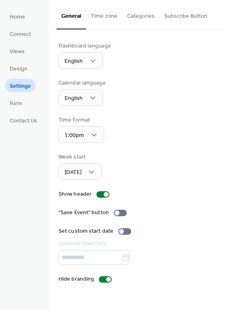
click at [133, 17] on button "Categories" at bounding box center [140, 14] width 37 height 29
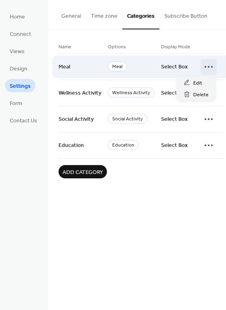
click at [208, 66] on icon at bounding box center [208, 66] width 13 height 13
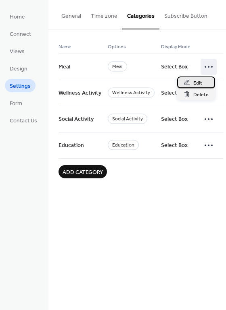
click at [191, 82] on div "Edit" at bounding box center [196, 83] width 38 height 12
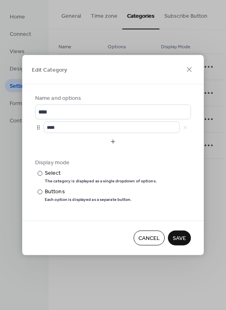
click at [185, 127] on div "****" at bounding box center [117, 128] width 147 height 12
click at [37, 127] on div at bounding box center [38, 127] width 6 height 6
click at [40, 127] on div at bounding box center [38, 127] width 6 height 6
click at [39, 127] on div at bounding box center [38, 127] width 6 height 6
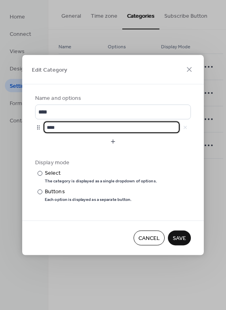
scroll to position [0, 0]
drag, startPoint x: 64, startPoint y: 127, endPoint x: 28, endPoint y: 127, distance: 35.5
click at [28, 127] on div "Name and options **** **** Display mode ​ Select The category is displayed as a…" at bounding box center [112, 153] width 181 height 136
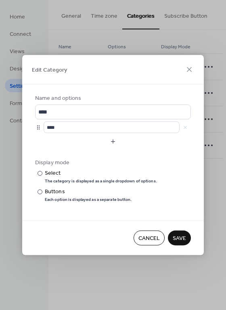
scroll to position [0, 0]
click at [40, 127] on div at bounding box center [38, 127] width 6 height 6
click at [56, 192] on div "Buttons" at bounding box center [87, 192] width 85 height 8
click at [40, 172] on div at bounding box center [39, 173] width 5 height 5
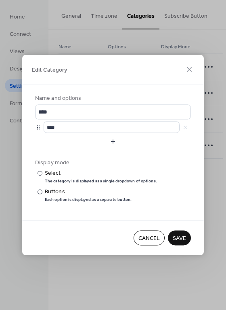
click at [152, 239] on span "Cancel" at bounding box center [148, 239] width 21 height 8
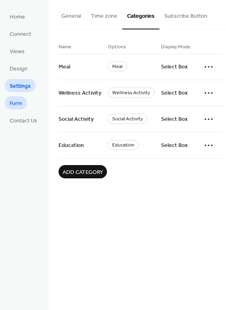
click at [18, 104] on span "Form" at bounding box center [16, 104] width 12 height 8
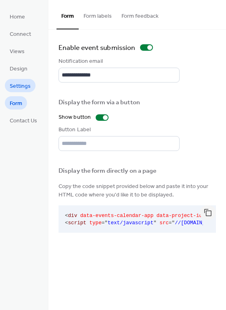
click at [19, 84] on span "Settings" at bounding box center [20, 86] width 21 height 8
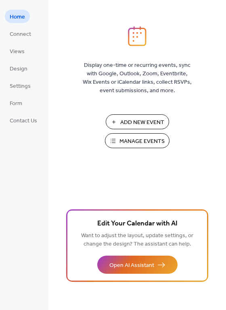
click at [156, 137] on span "Manage Events" at bounding box center [141, 141] width 45 height 8
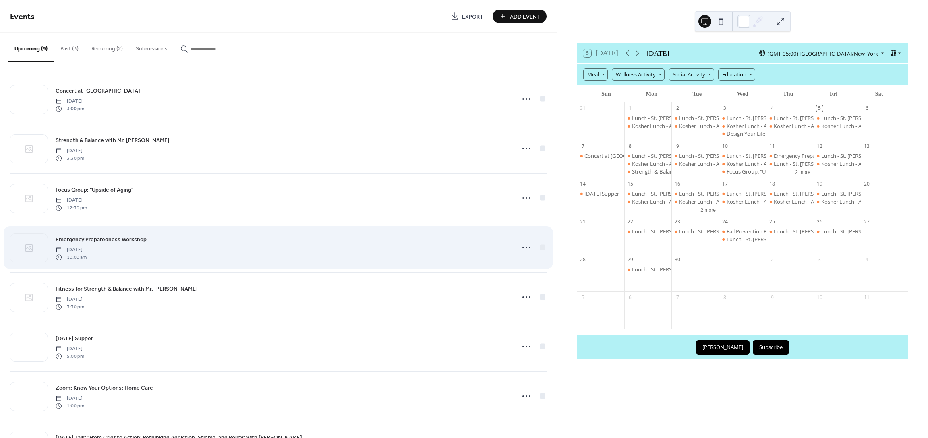
scroll to position [94, 0]
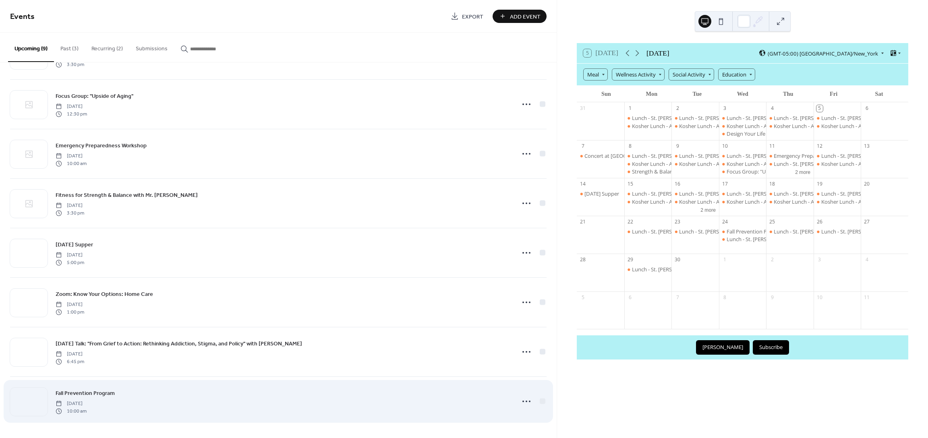
click at [143, 390] on div "Fall Prevention Program [DATE] 10:00 am" at bounding box center [283, 402] width 455 height 26
click at [525, 400] on icon at bounding box center [526, 401] width 13 height 13
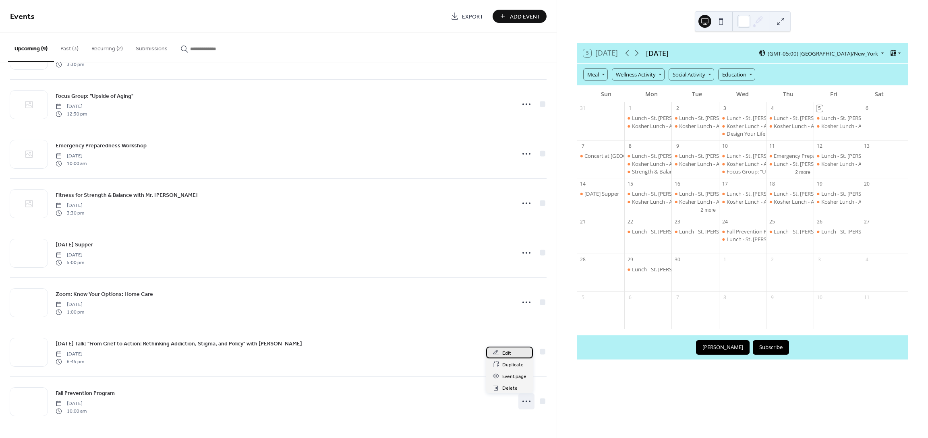
click at [511, 351] on div "Edit" at bounding box center [509, 353] width 47 height 12
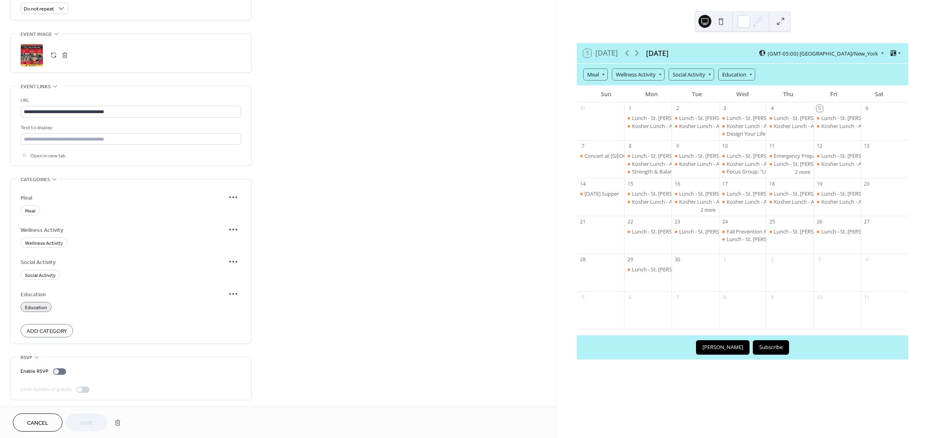
scroll to position [367, 0]
click at [28, 306] on span "Education" at bounding box center [36, 306] width 22 height 8
click at [237, 292] on icon at bounding box center [233, 292] width 13 height 13
click at [28, 305] on span "Education" at bounding box center [36, 306] width 22 height 8
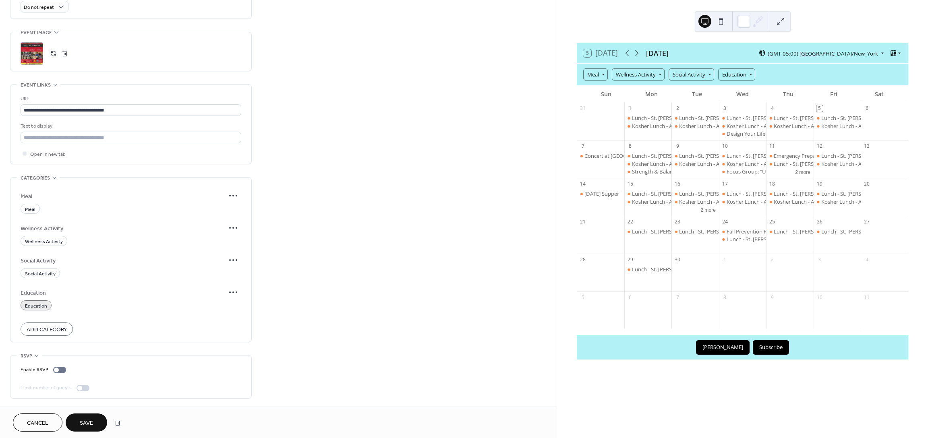
click at [92, 423] on span "Save" at bounding box center [86, 423] width 13 height 8
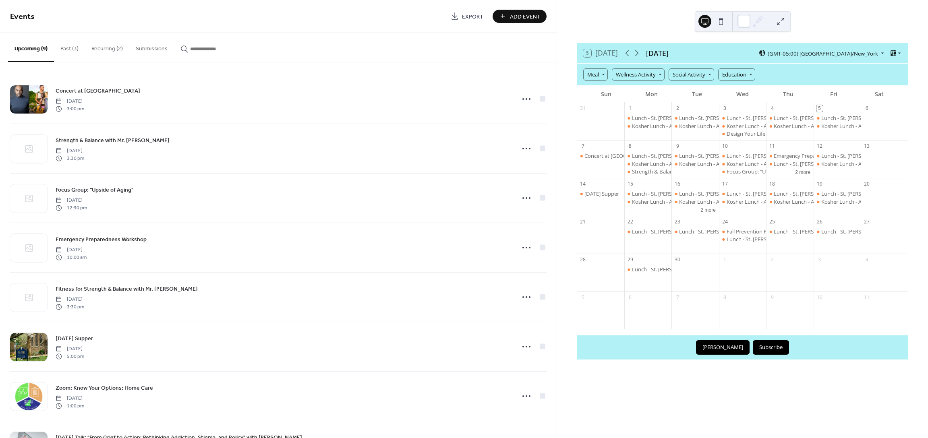
click at [715, 407] on div "5 [DATE] [DATE] (GMT-05:00) [GEOGRAPHIC_DATA]/New_York Meal Wellness Activity S…" at bounding box center [742, 219] width 371 height 438
